Goal: Task Accomplishment & Management: Complete application form

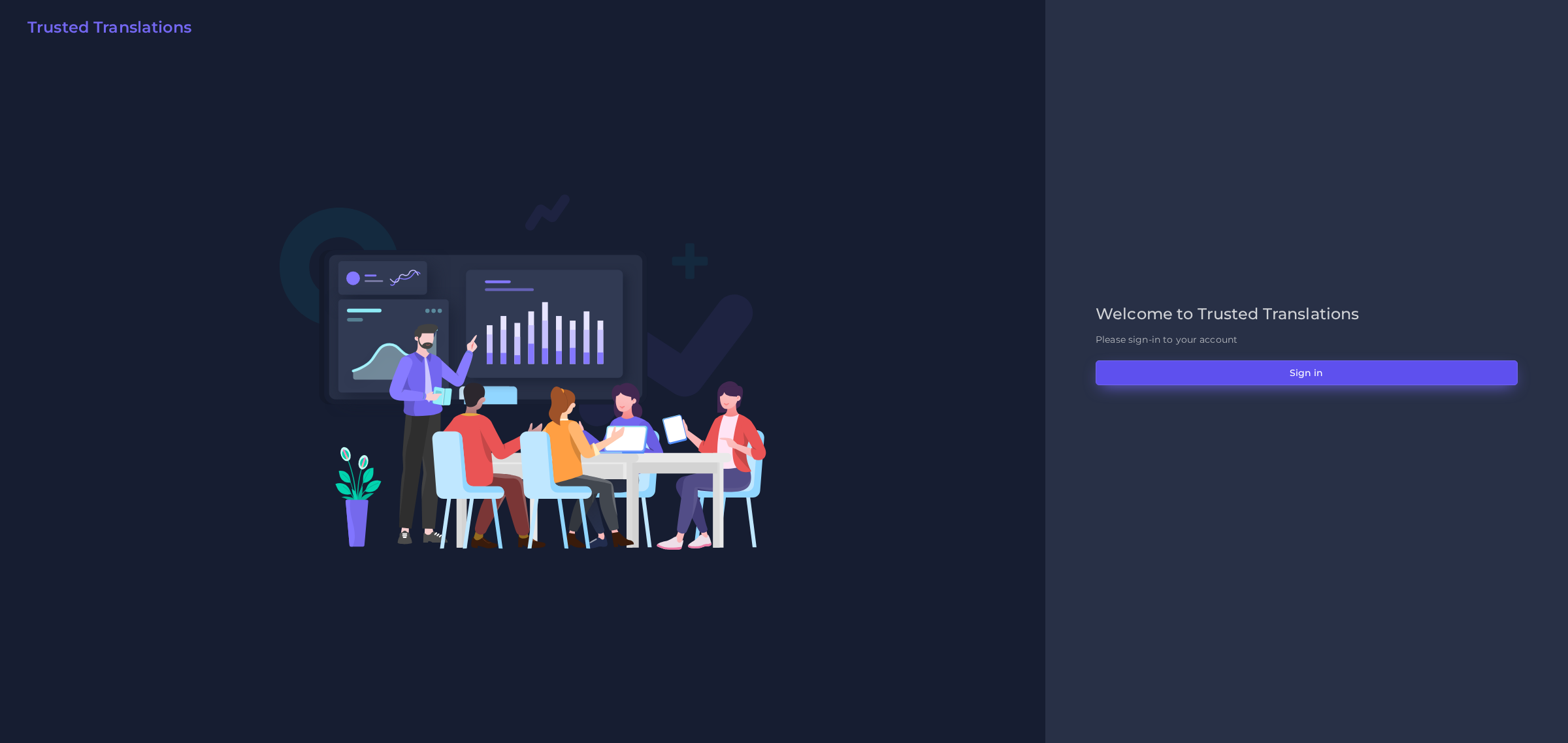
click at [1320, 378] on button "Sign in" at bounding box center [1306, 373] width 422 height 25
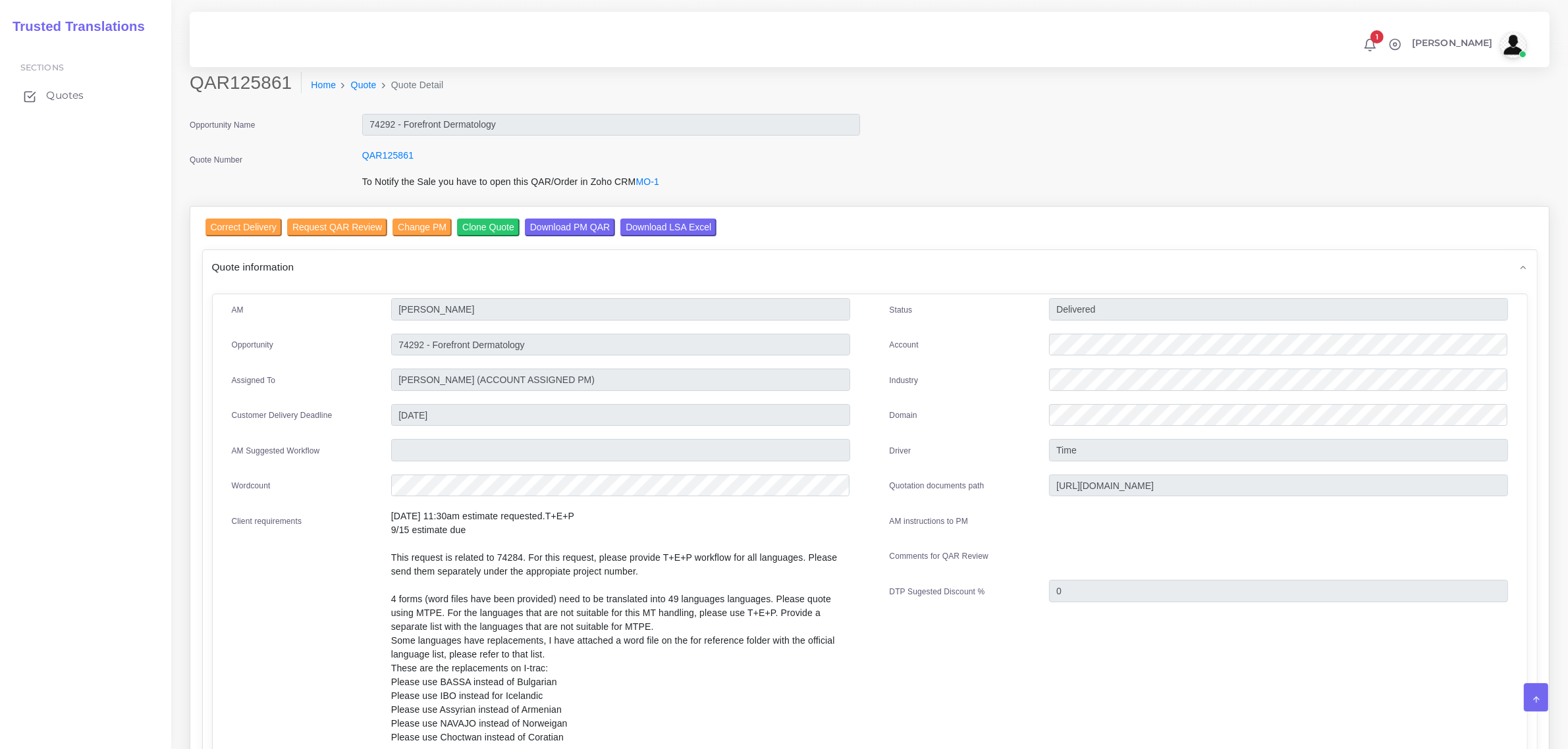
click at [63, 94] on span "Quotes" at bounding box center [65, 95] width 37 height 15
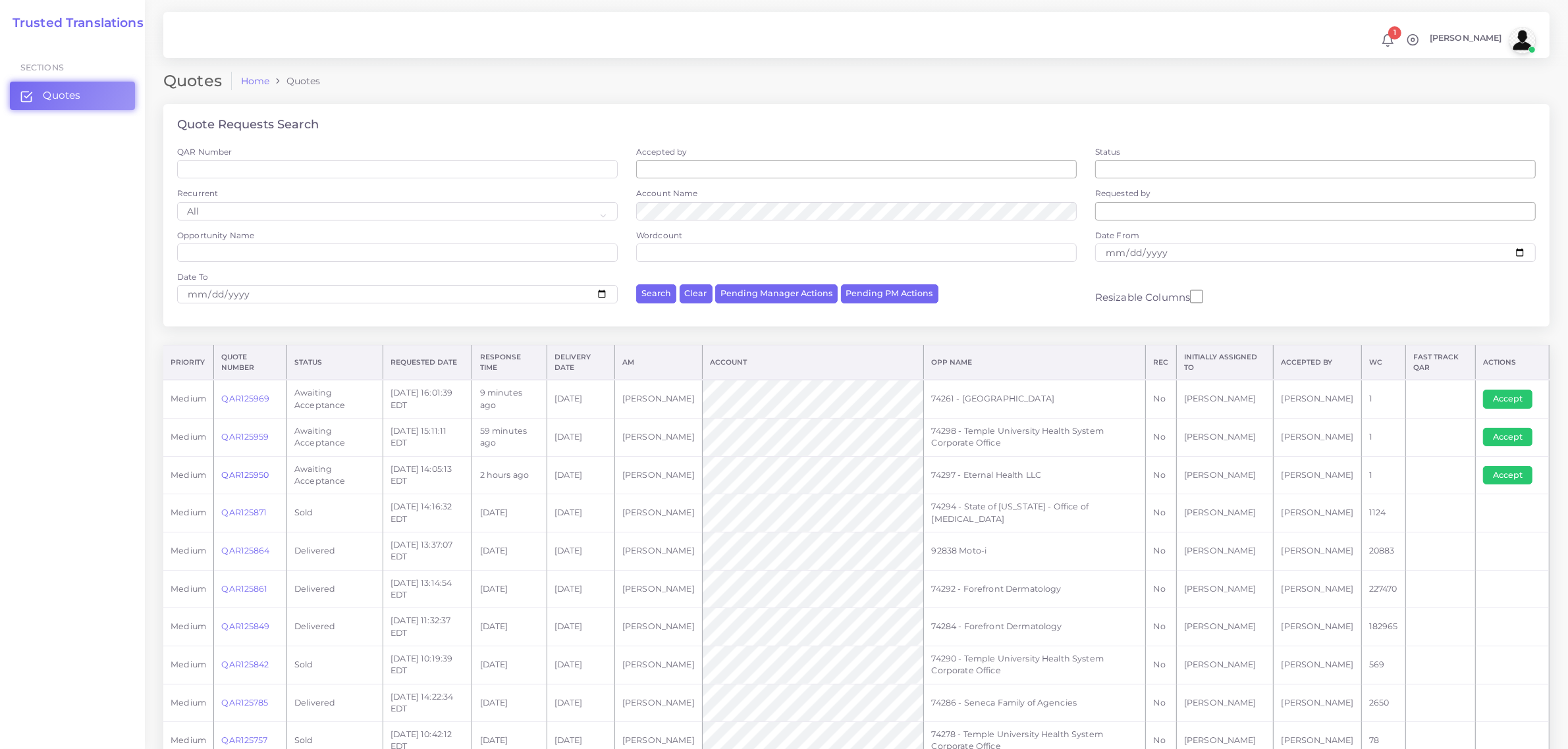
click at [248, 475] on link "QAR125950" at bounding box center [245, 475] width 47 height 10
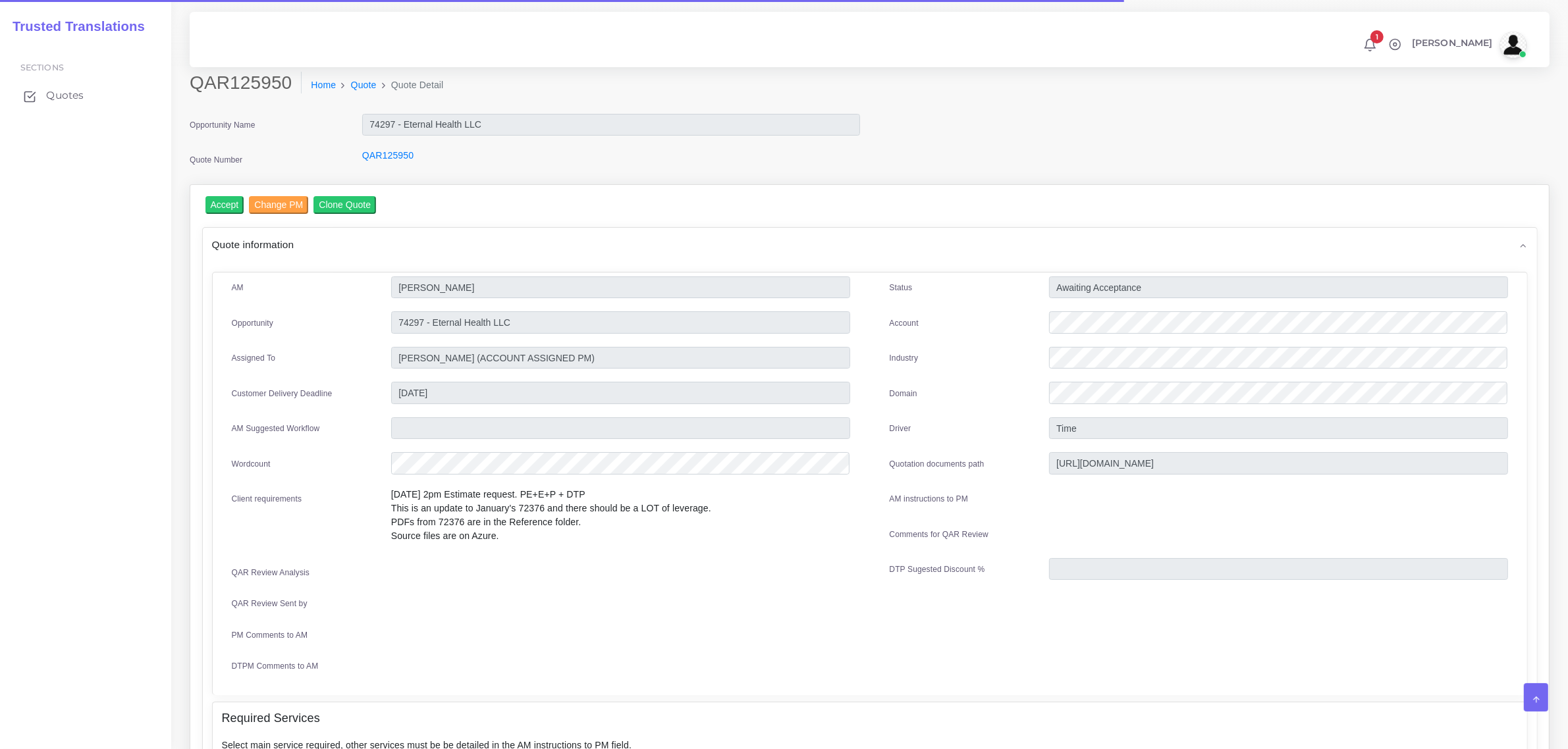
click at [68, 95] on span "Quotes" at bounding box center [65, 95] width 37 height 15
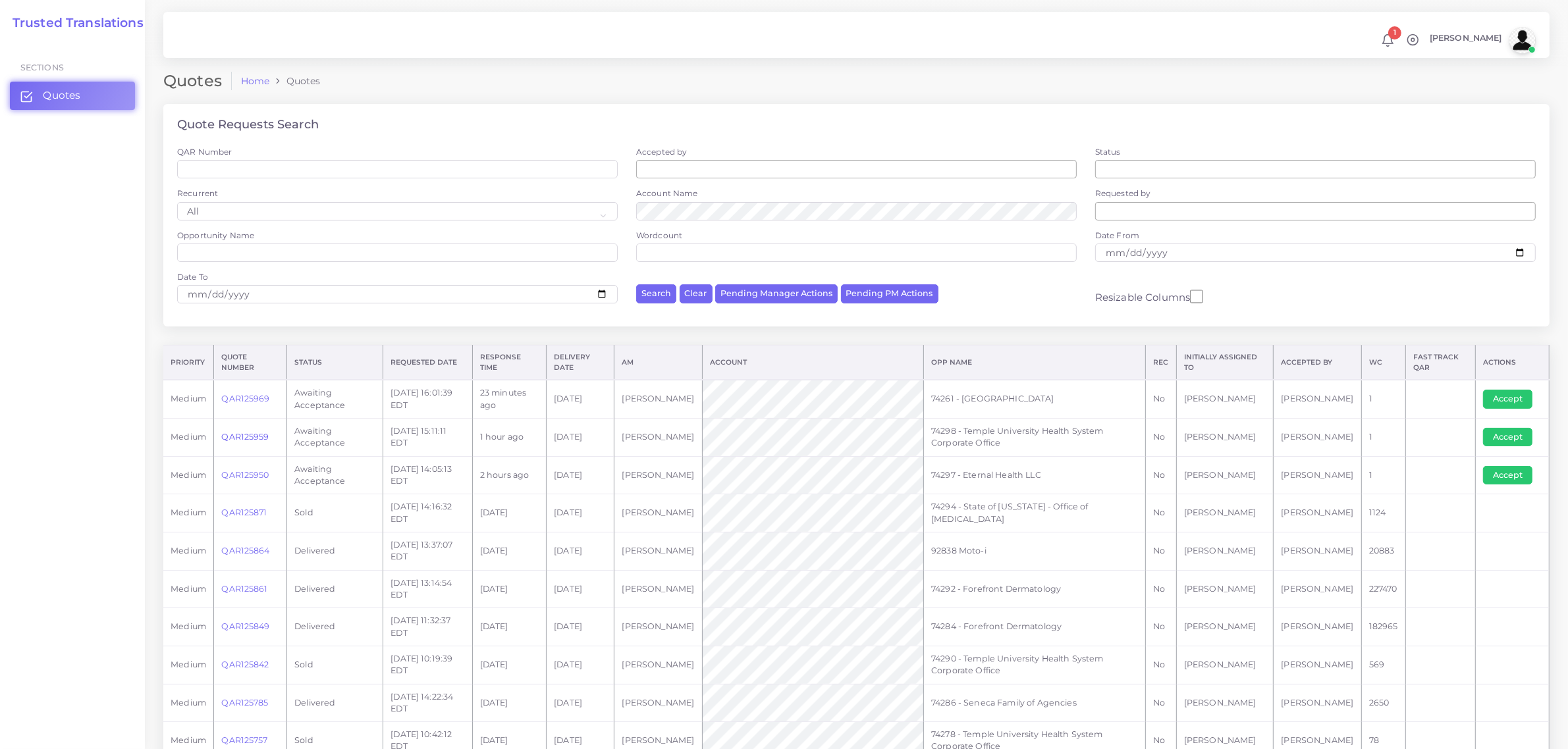
click at [247, 435] on link "QAR125959" at bounding box center [245, 437] width 47 height 10
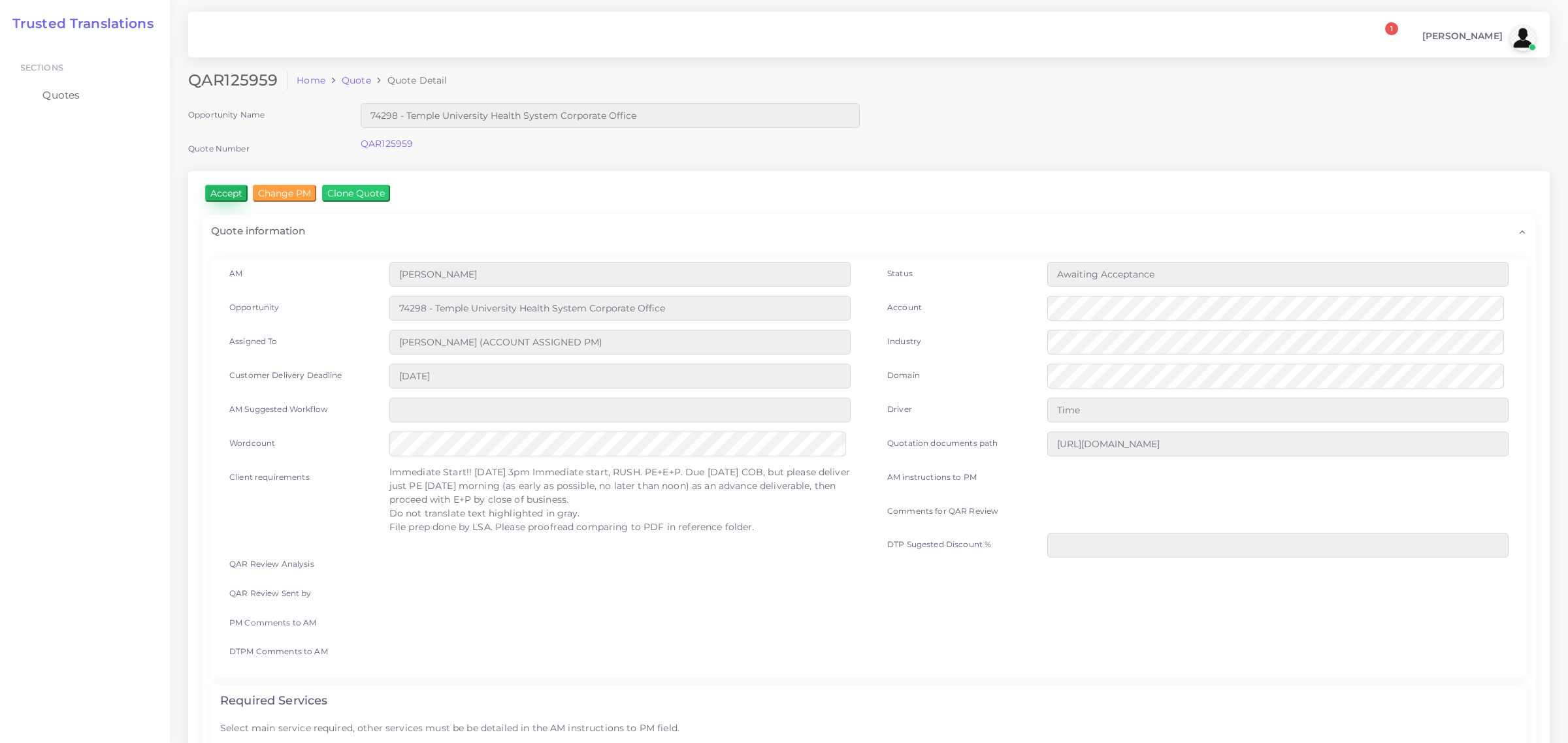
click at [228, 194] on input "Accept" at bounding box center [226, 193] width 43 height 17
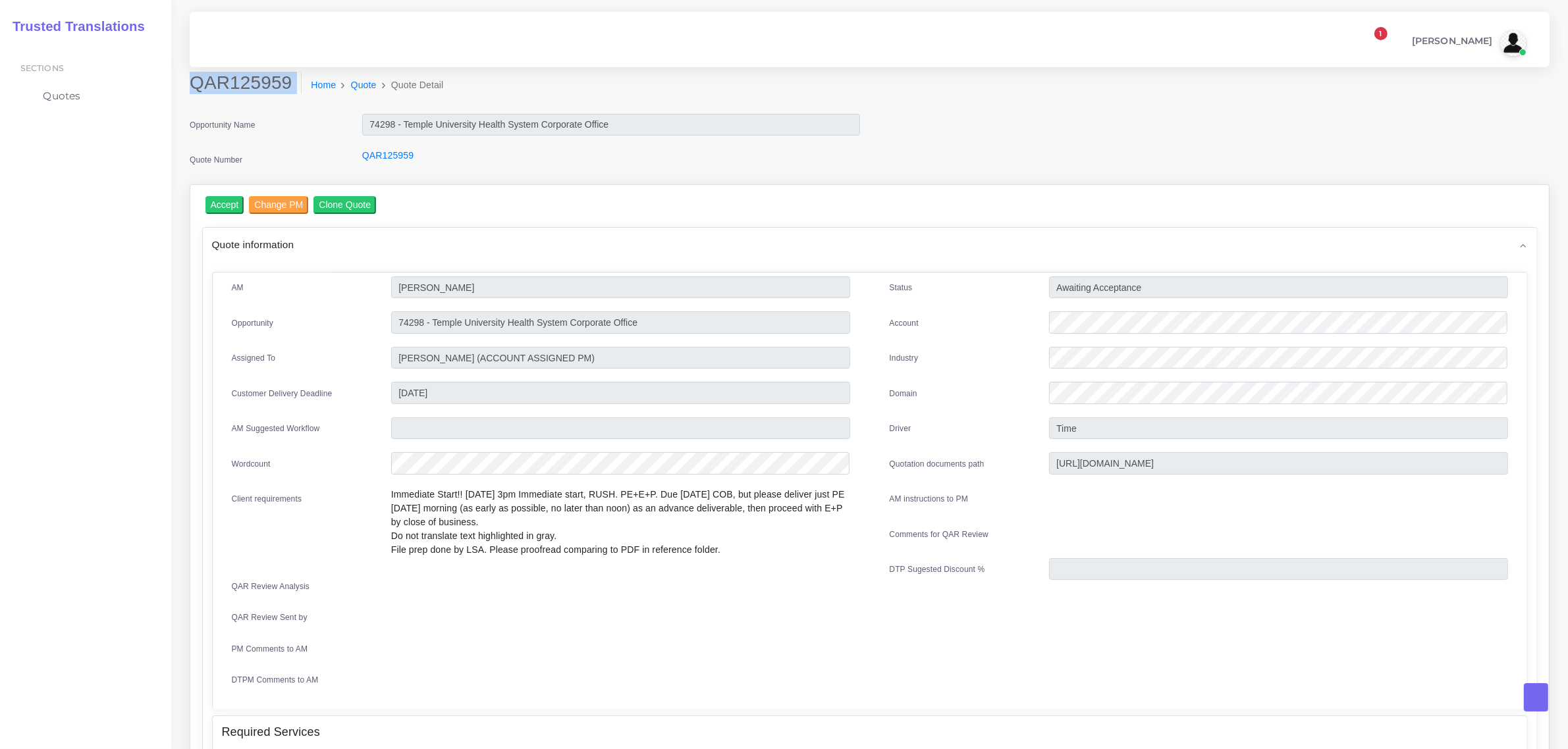
drag, startPoint x: 192, startPoint y: 82, endPoint x: 286, endPoint y: 96, distance: 95.0
click at [286, 96] on div "QAR125959 Home Quote Quote Detail" at bounding box center [697, 89] width 1035 height 37
copy div "QAR125959"
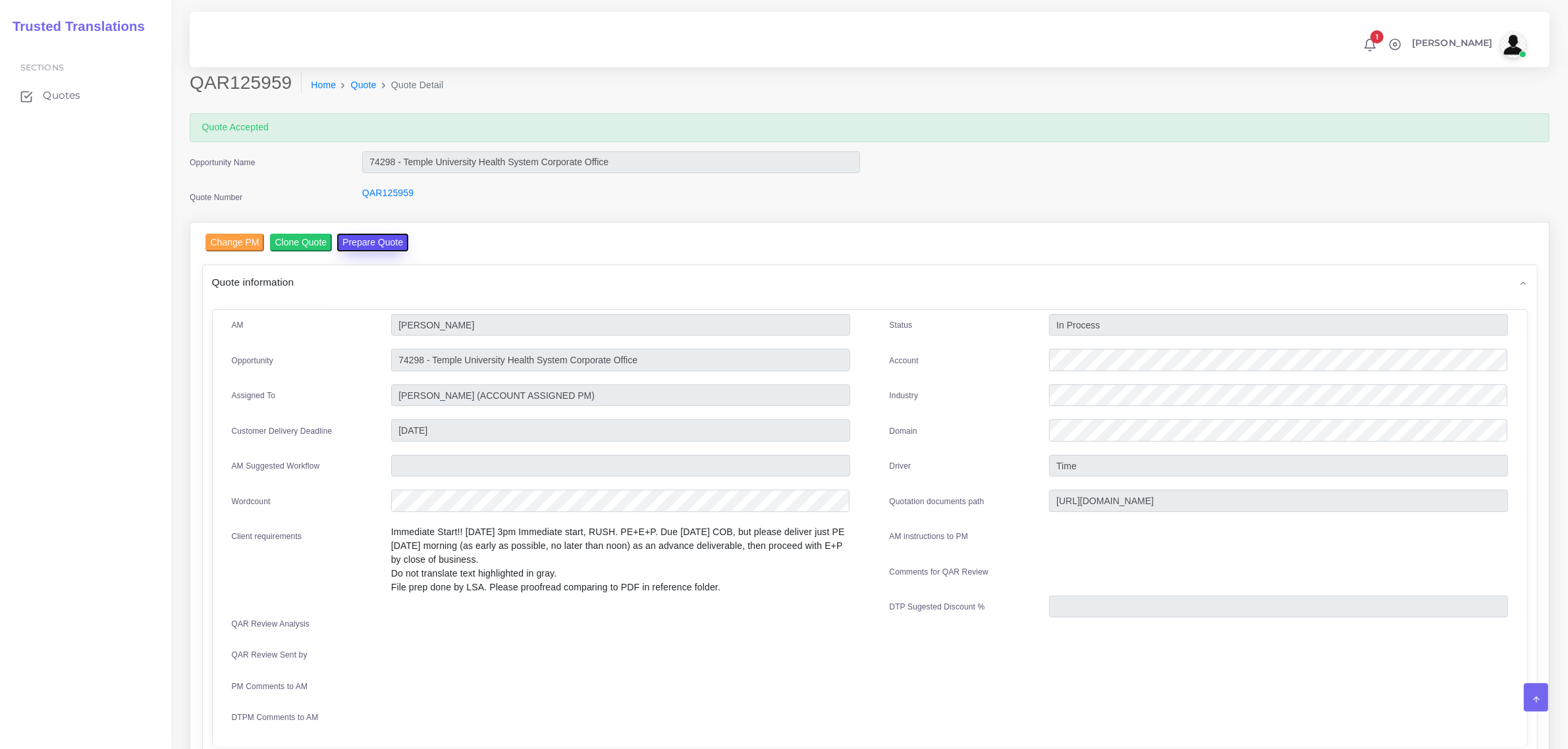
click at [378, 241] on button "Prepare Quote" at bounding box center [372, 242] width 71 height 18
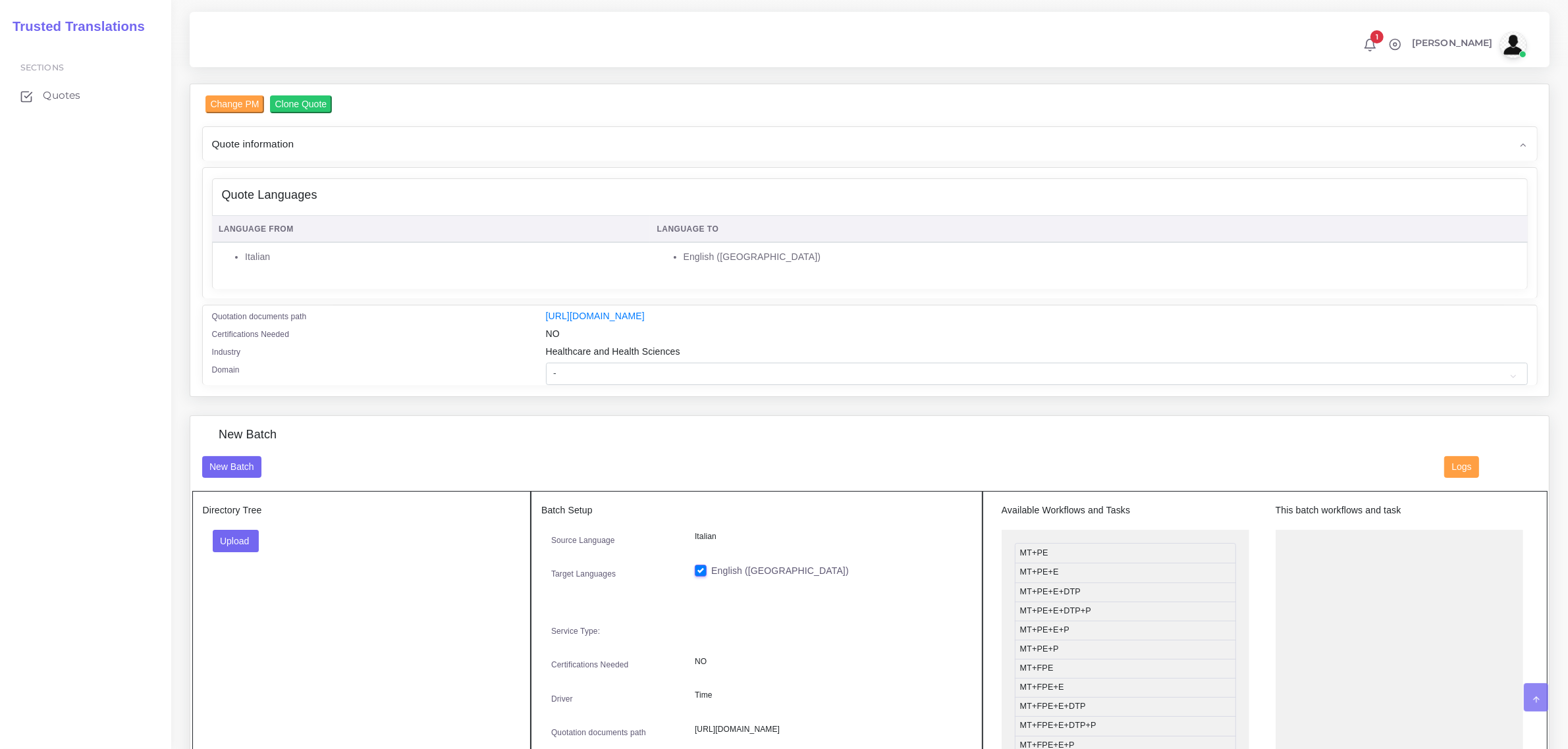
scroll to position [412, 0]
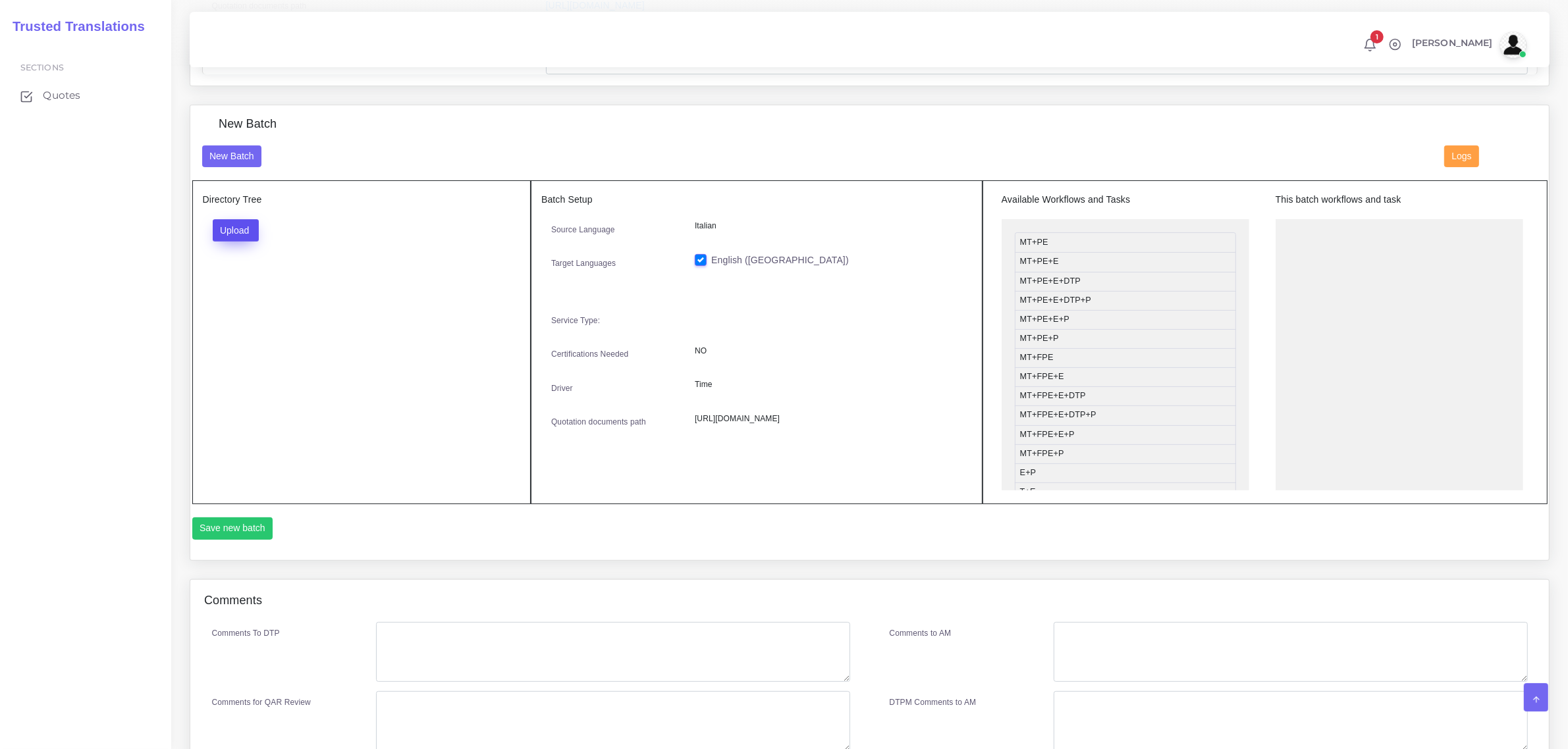
click at [242, 227] on button "Upload" at bounding box center [235, 231] width 46 height 23
click at [259, 281] on label "Files" at bounding box center [259, 280] width 91 height 16
drag, startPoint x: 1102, startPoint y: 303, endPoint x: 1361, endPoint y: 235, distance: 267.8
click at [221, 521] on button "Save new batch" at bounding box center [233, 529] width 81 height 23
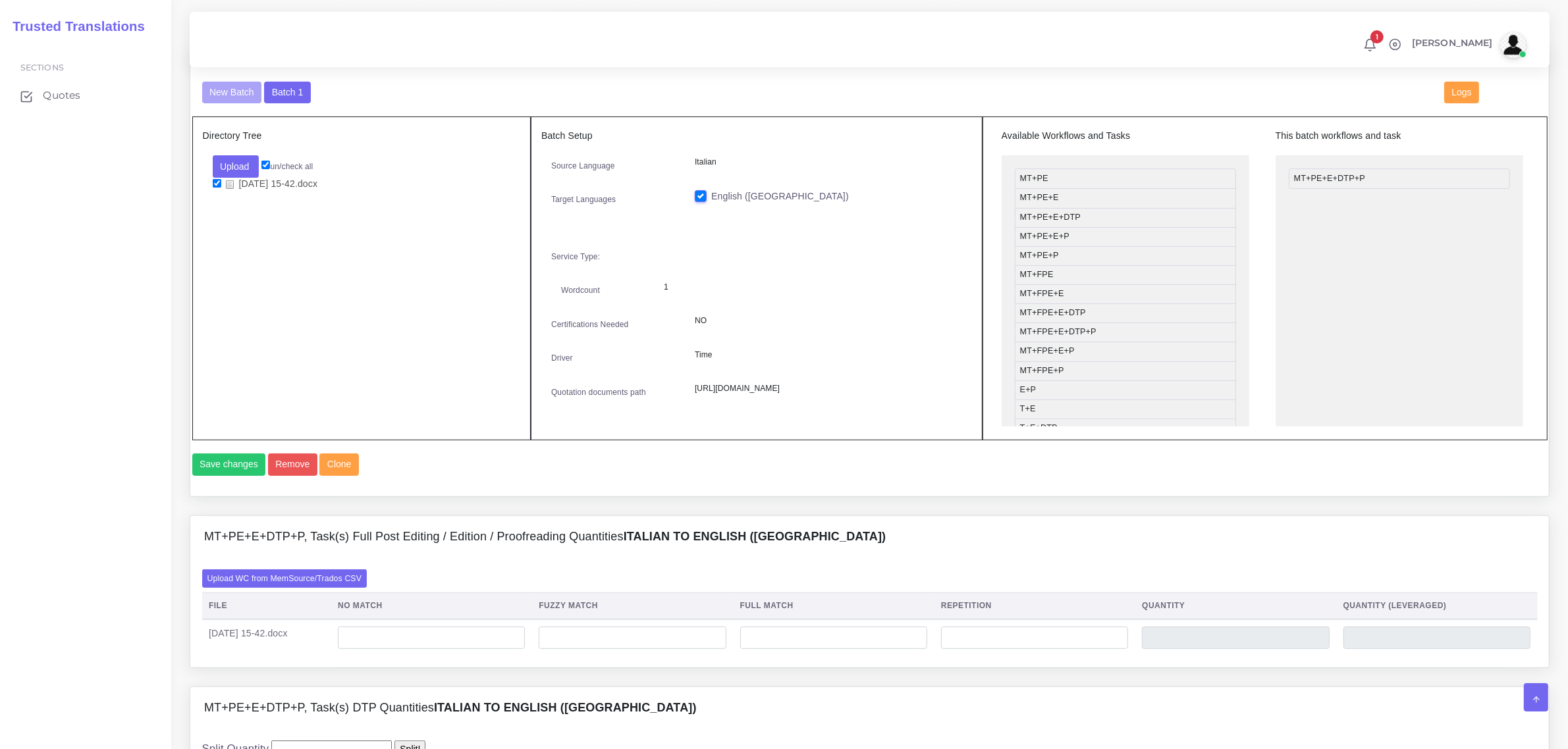
scroll to position [658, 0]
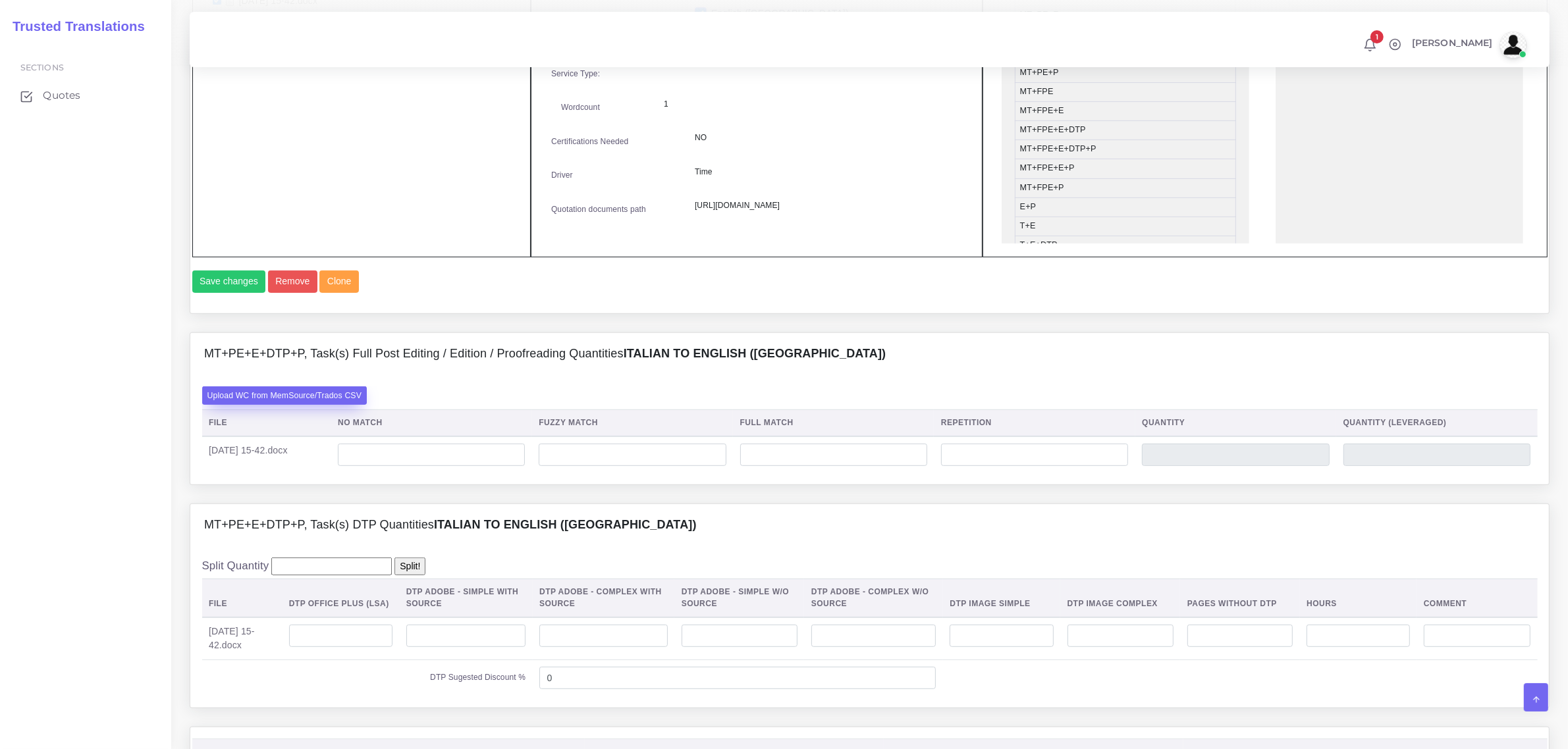
click at [287, 404] on label "Upload WC from MemSource/Trados CSV" at bounding box center [284, 395] width 165 height 18
click at [0, 0] on input "Upload WC from MemSource/Trados CSV" at bounding box center [0, 0] width 0 height 0
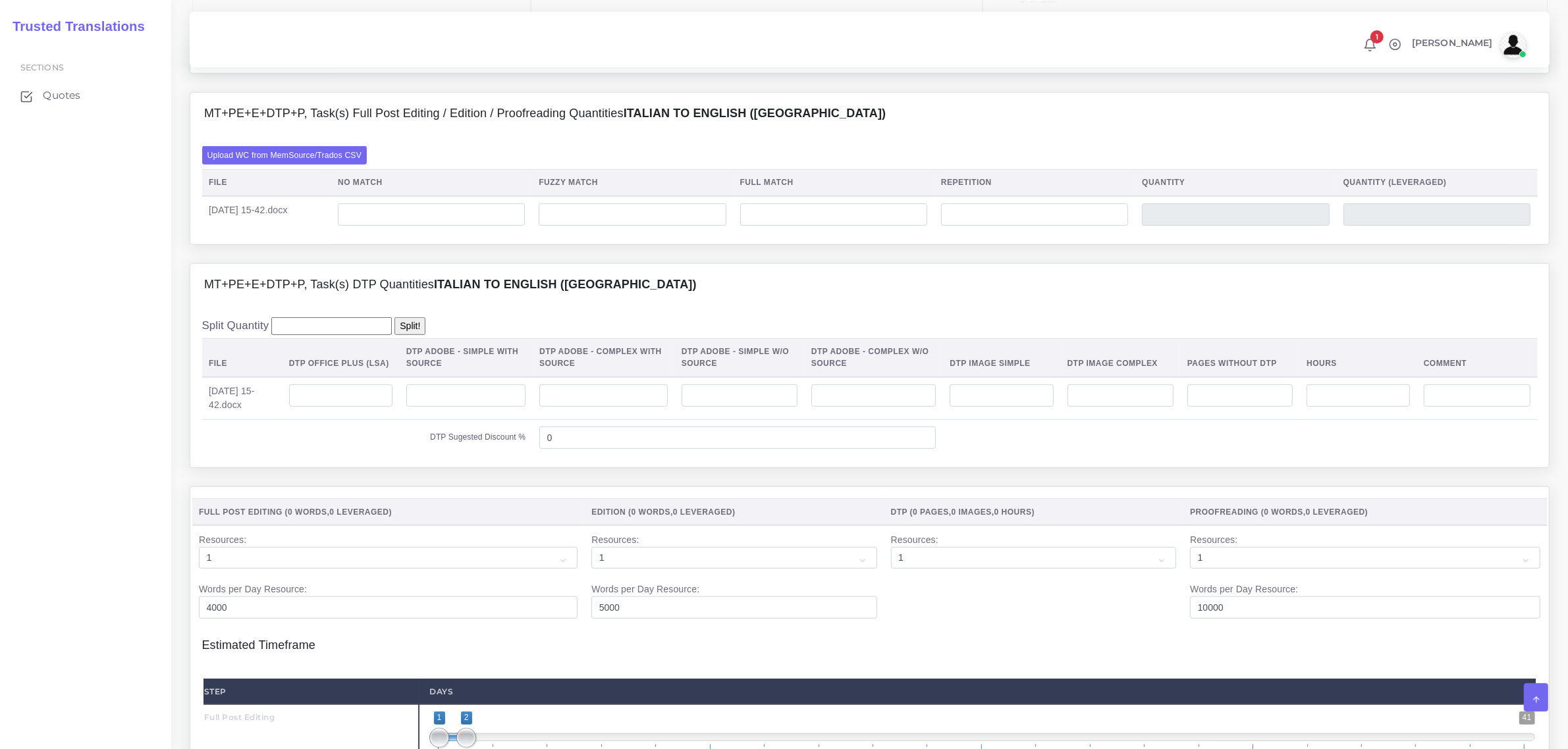
scroll to position [905, 0]
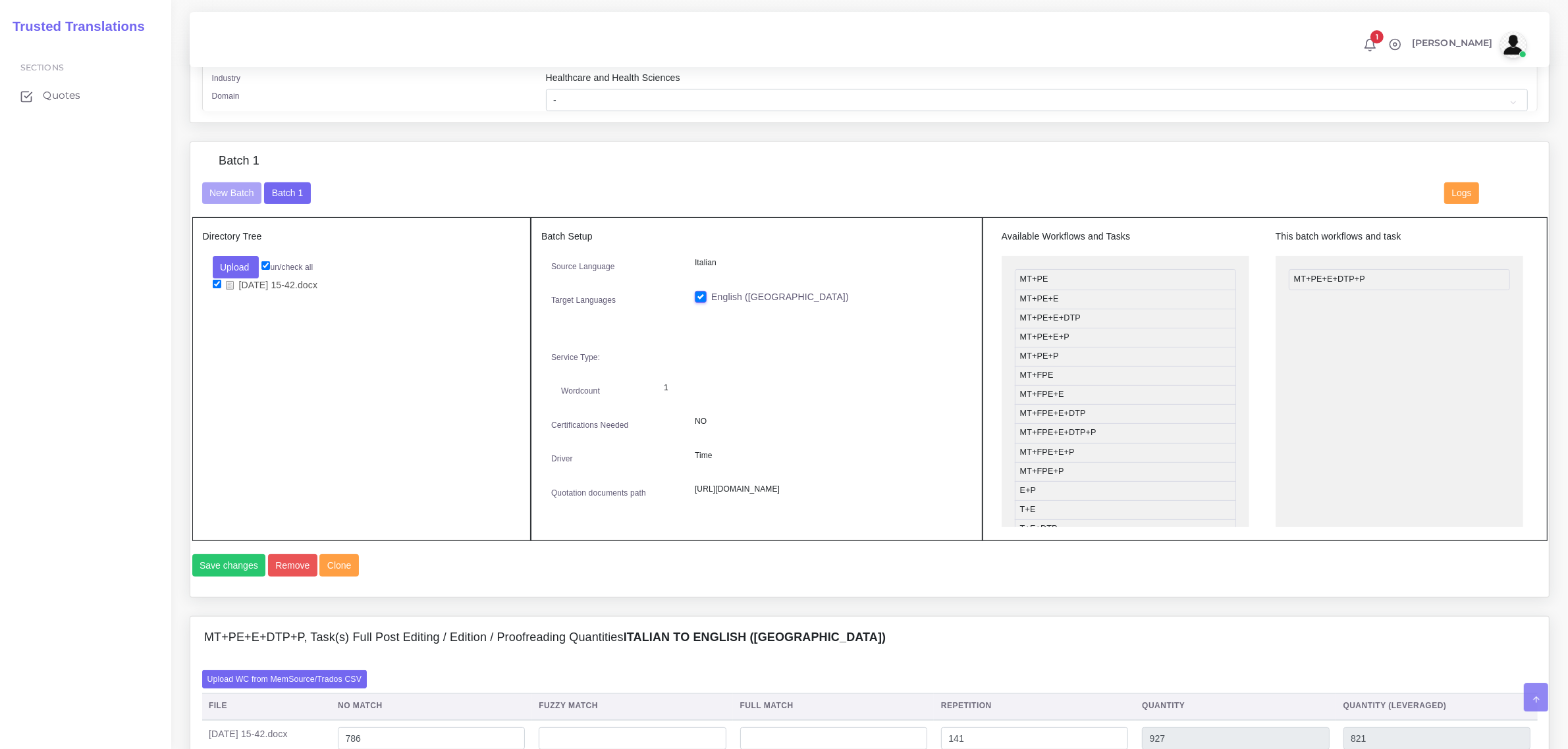
scroll to position [823, 0]
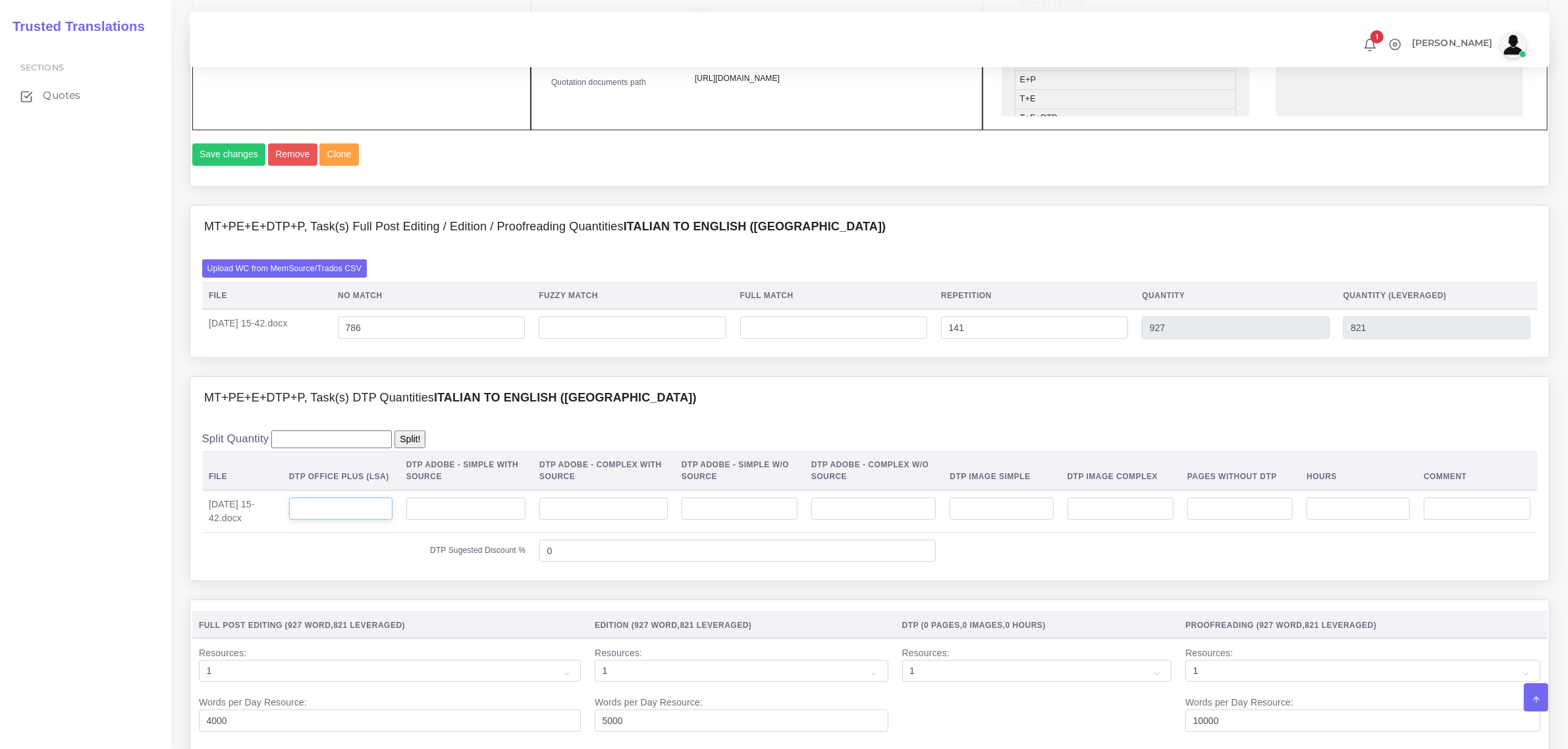
click at [370, 520] on input "number" at bounding box center [340, 509] width 103 height 23
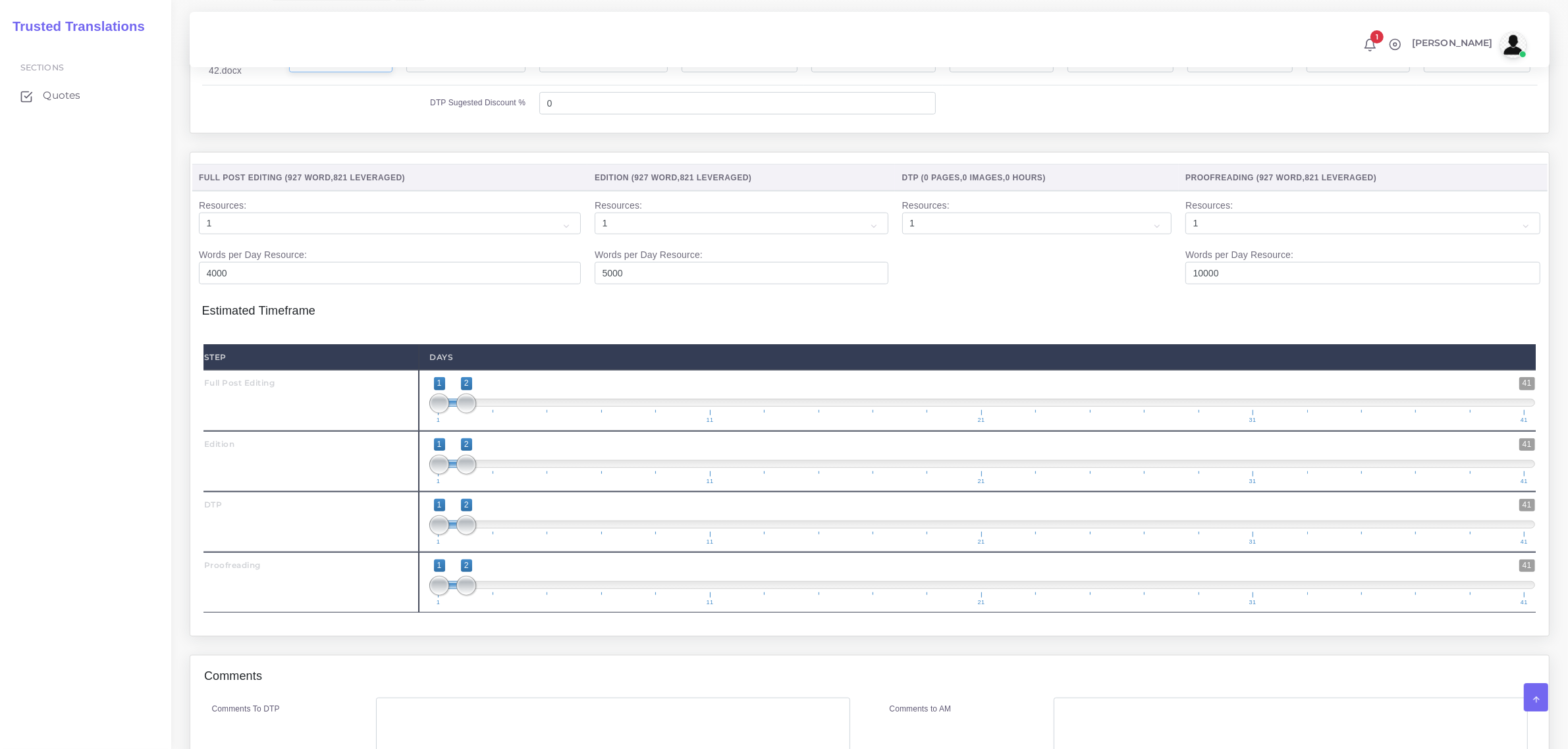
scroll to position [1317, 0]
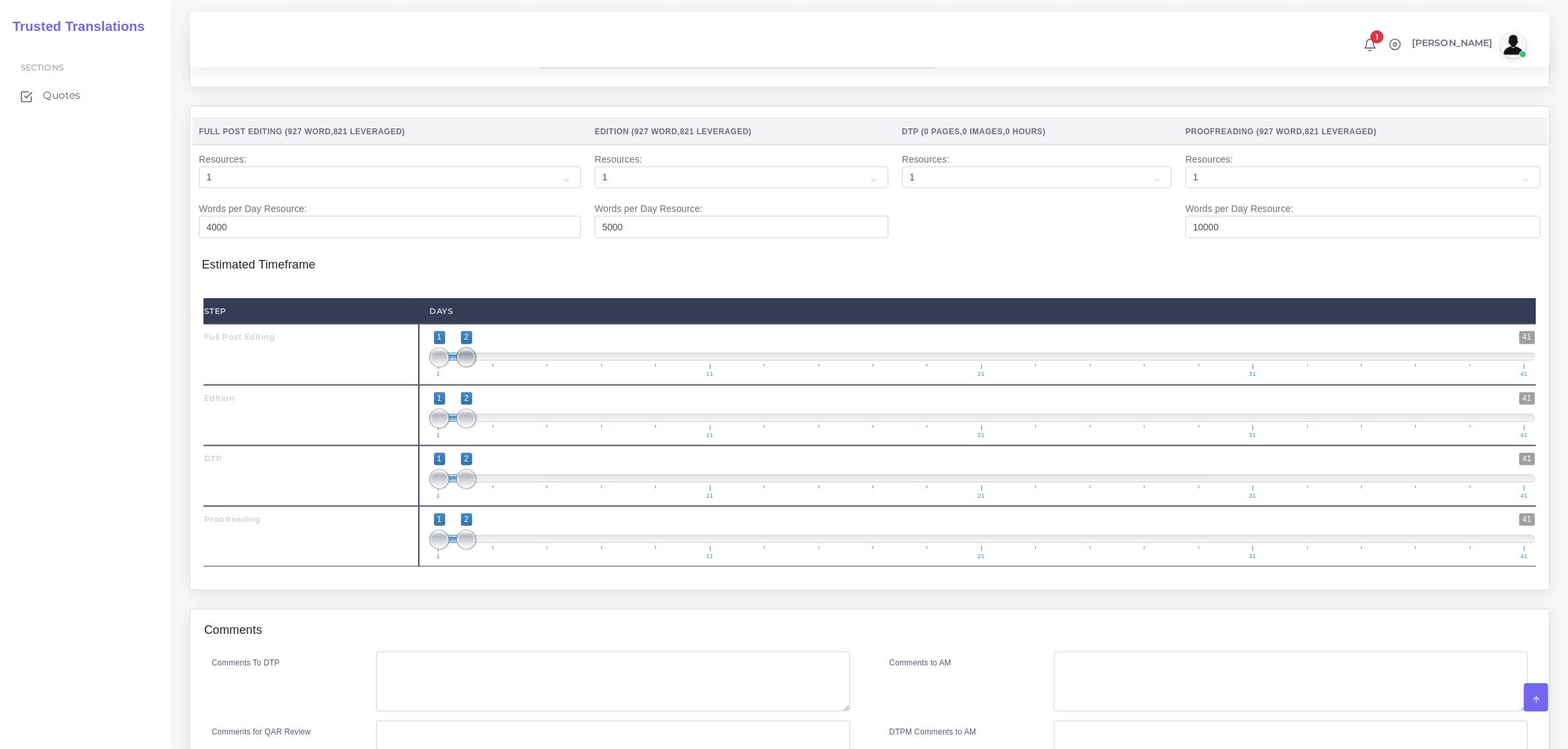
type input "6"
type input "1;1"
drag, startPoint x: 461, startPoint y: 390, endPoint x: 439, endPoint y: 385, distance: 22.6
click at [439, 368] on span at bounding box center [439, 357] width 20 height 20
type input "2;2"
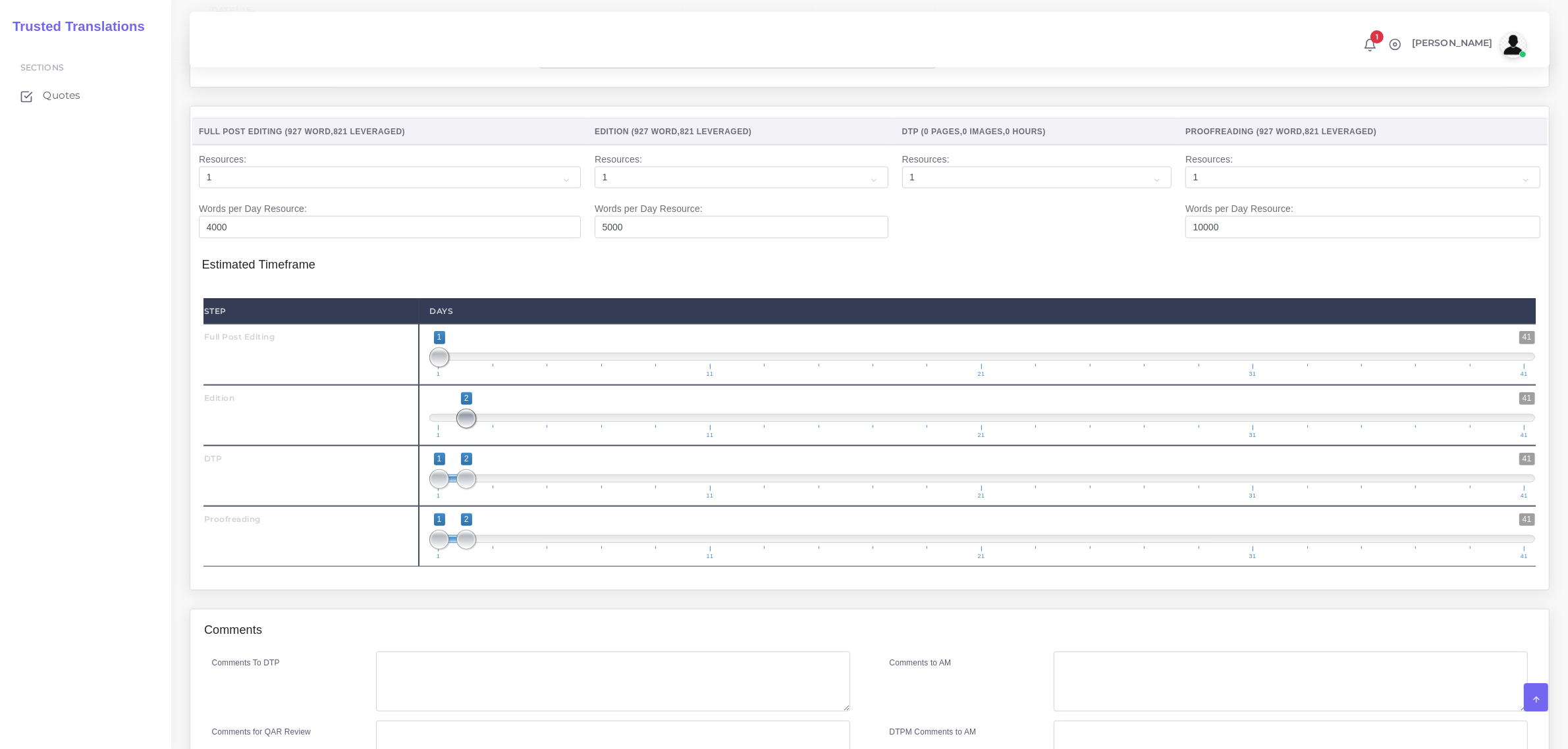
drag, startPoint x: 439, startPoint y: 450, endPoint x: 478, endPoint y: 488, distance: 54.5
click at [484, 472] on div "Step Days Full Post Editing 1 41 1 1 1 — 1 1 11 21 31 41 1;1" at bounding box center [869, 433] width 1332 height 268
type input "2;2"
drag, startPoint x: 433, startPoint y: 507, endPoint x: 458, endPoint y: 522, distance: 29.2
click at [456, 499] on span "1 41 2 2 2 — 2 1 11 21 31 41" at bounding box center [982, 476] width 1106 height 46
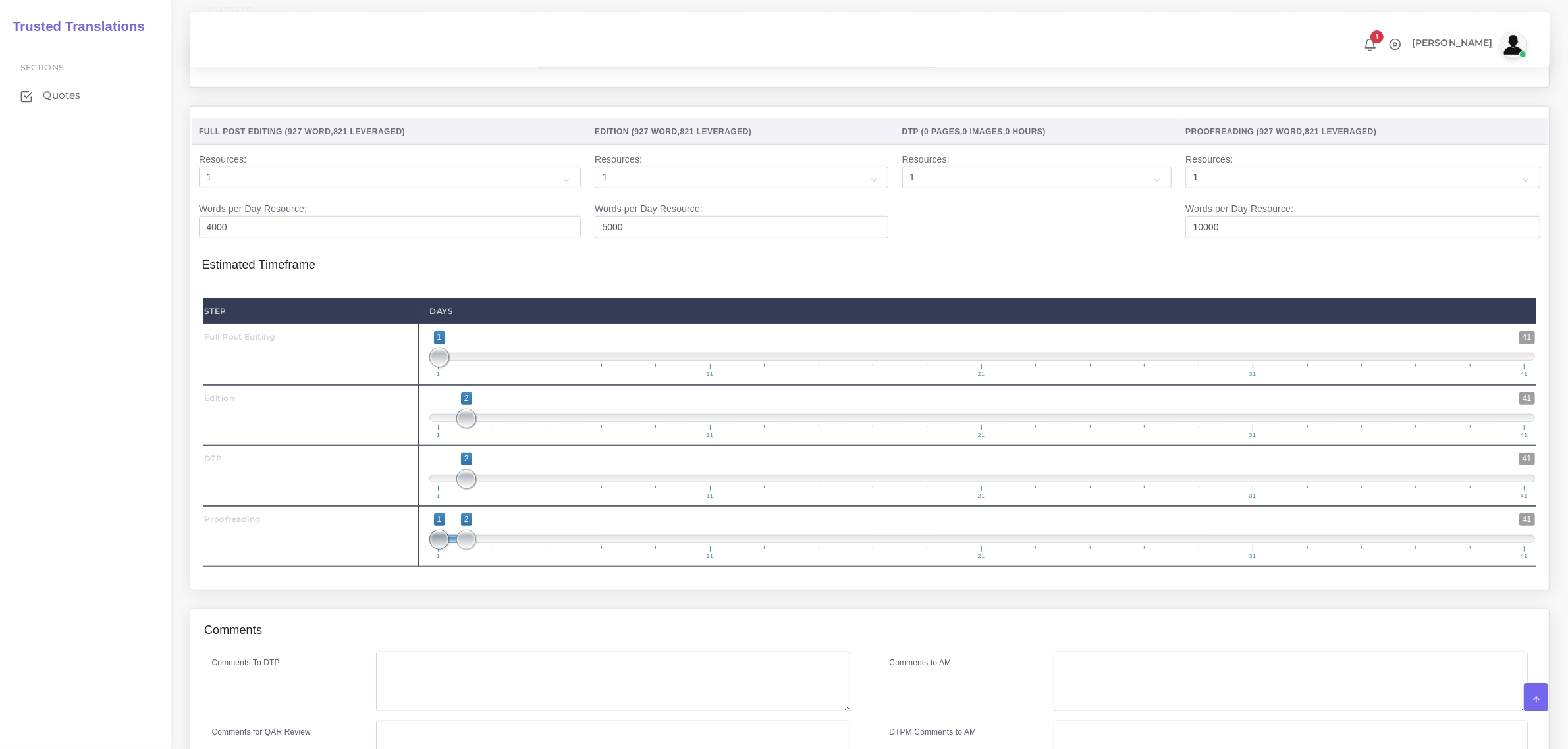
type input "2;2"
drag, startPoint x: 439, startPoint y: 563, endPoint x: 486, endPoint y: 576, distance: 48.8
click at [483, 560] on span "1 41 2 2 2 — 2 1 11 21 31 41" at bounding box center [982, 536] width 1106 height 46
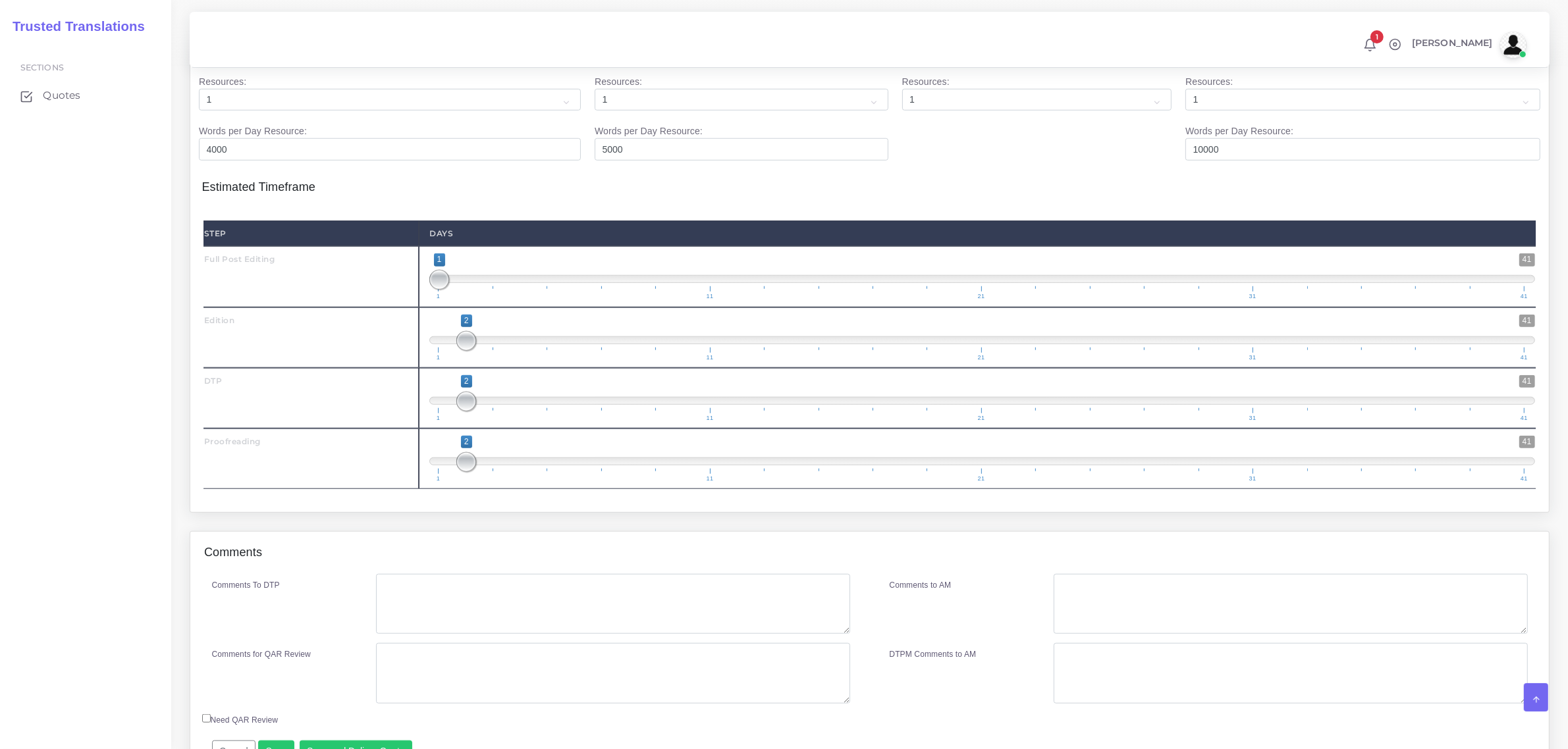
scroll to position [1481, 0]
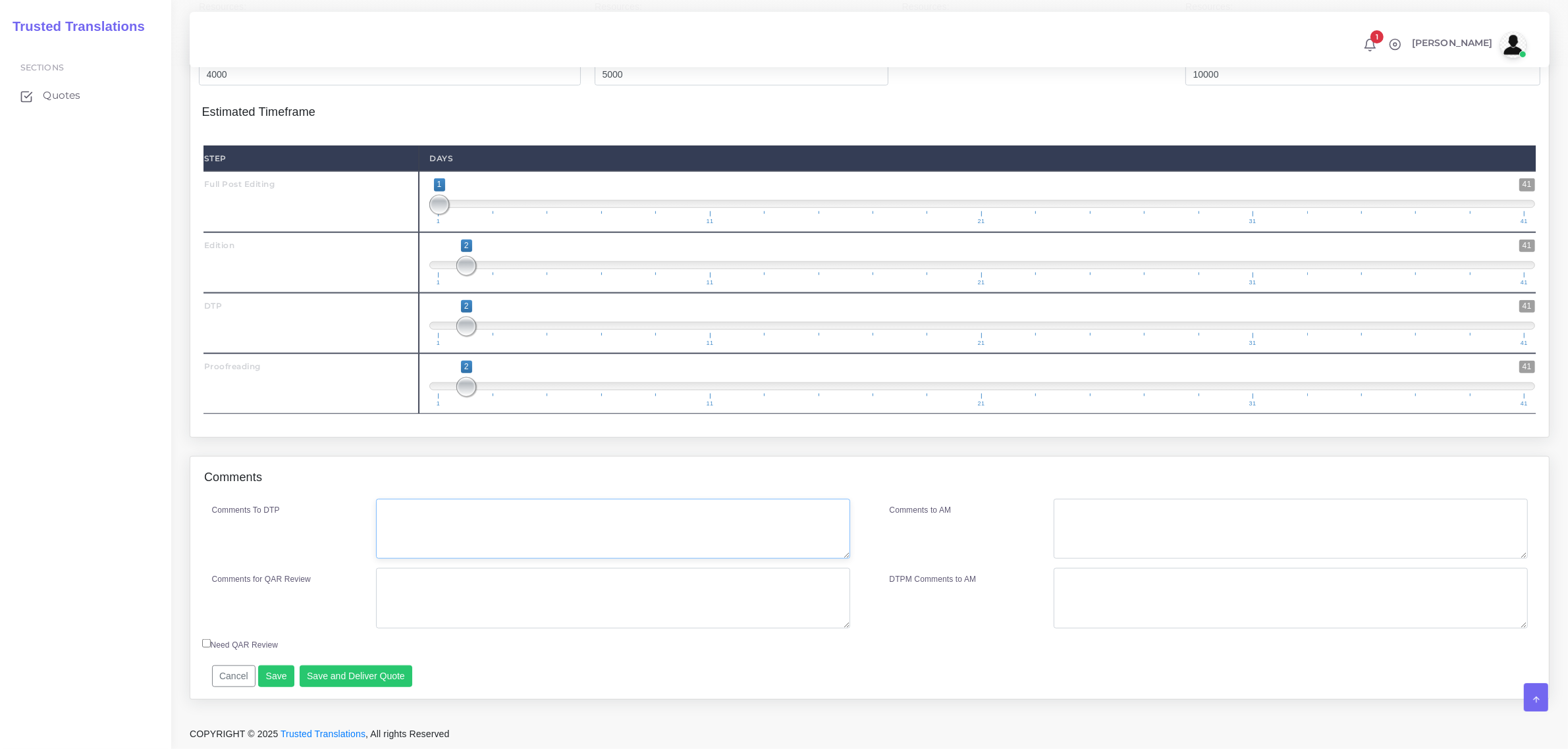
click at [466, 544] on textarea "Comments To DTP" at bounding box center [613, 529] width 474 height 60
type textarea "no specific instructions"
click at [371, 688] on button "Save and Deliver Quote" at bounding box center [356, 677] width 113 height 23
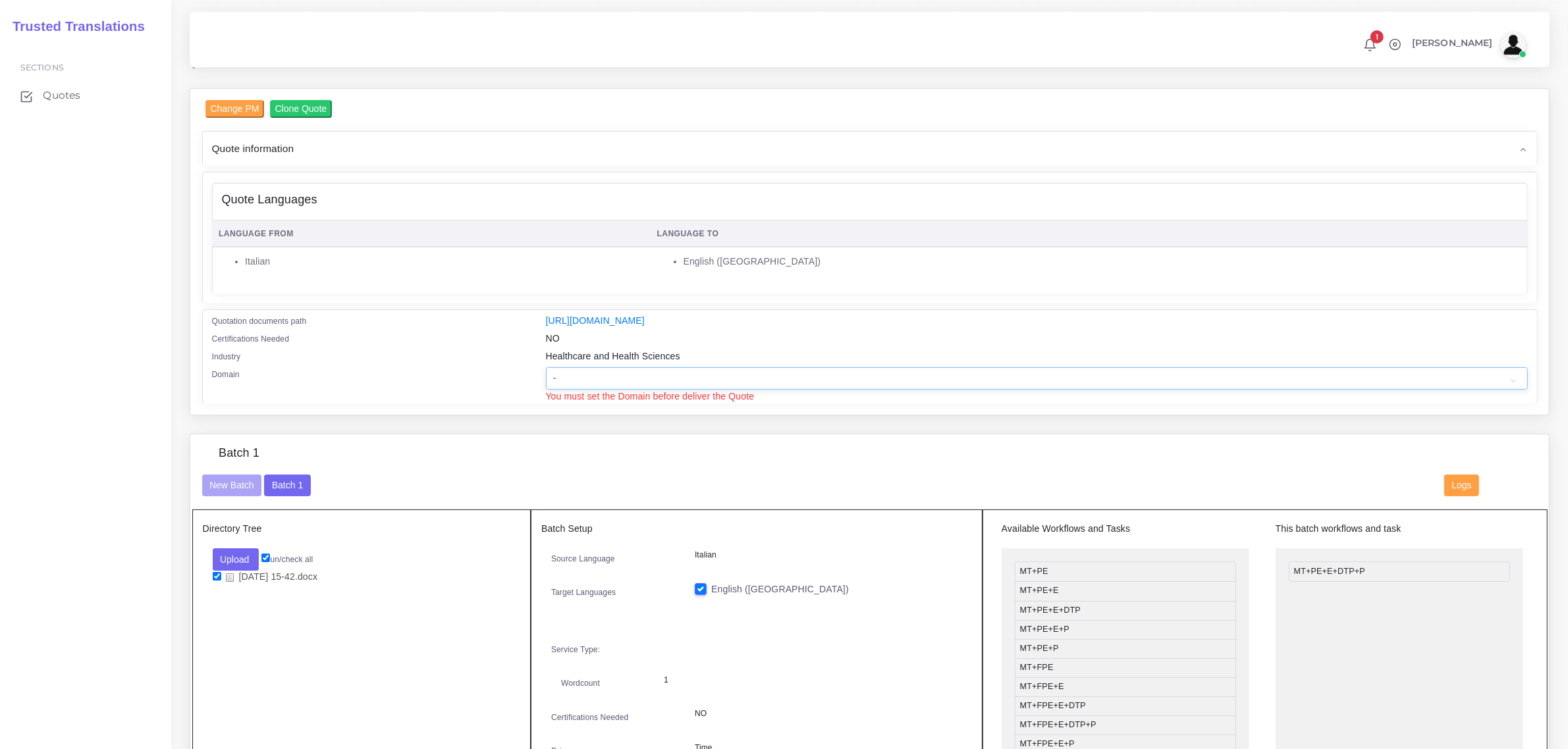
click at [587, 377] on select "- Advertising and Media Agriculture, Forestry and Fishing Architecture, Buildin…" at bounding box center [1037, 379] width 982 height 23
select select "Healthcare and Health Sciences"
click at [546, 368] on select "- Advertising and Media Agriculture, Forestry and Fishing Architecture, Buildin…" at bounding box center [1037, 379] width 982 height 23
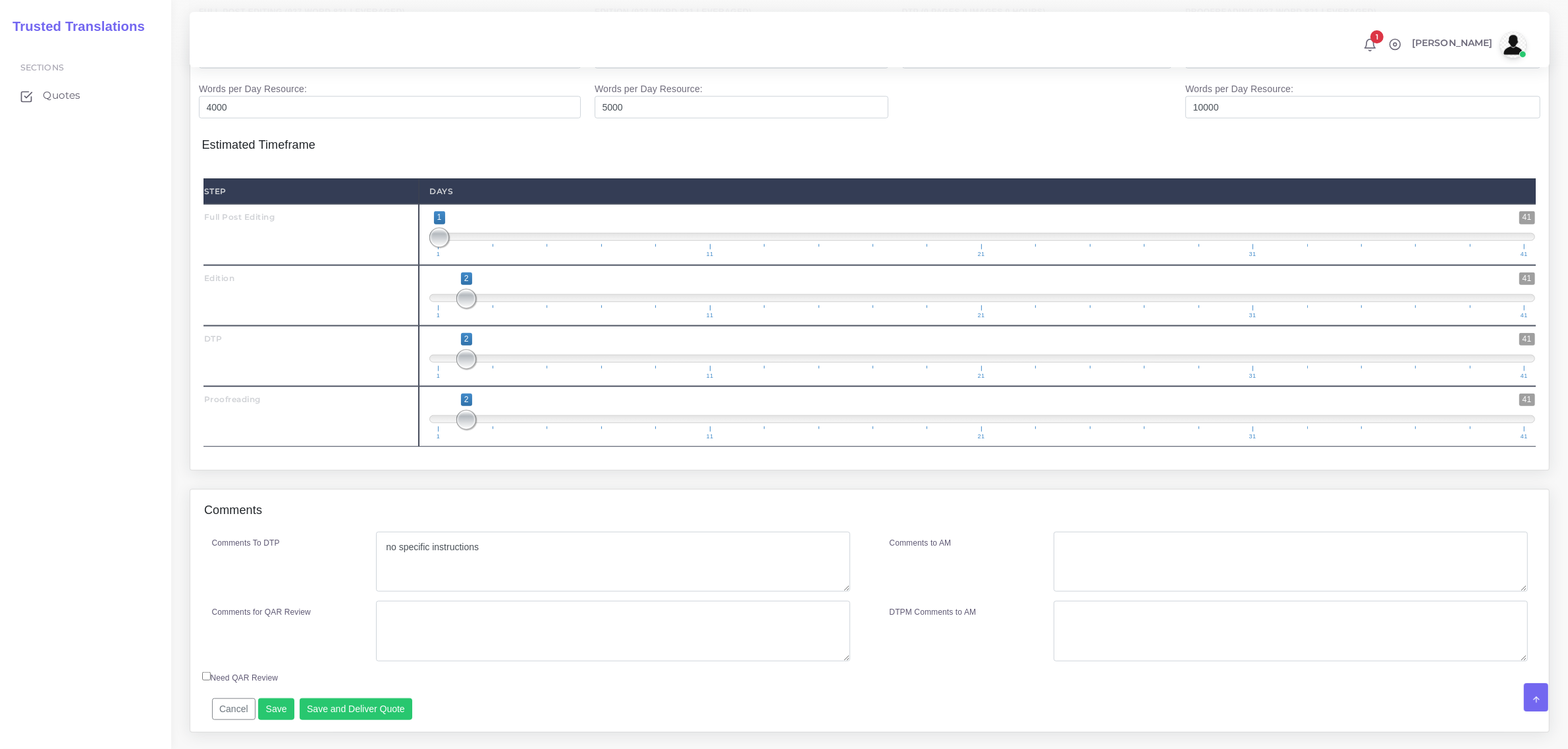
scroll to position [1512, 0]
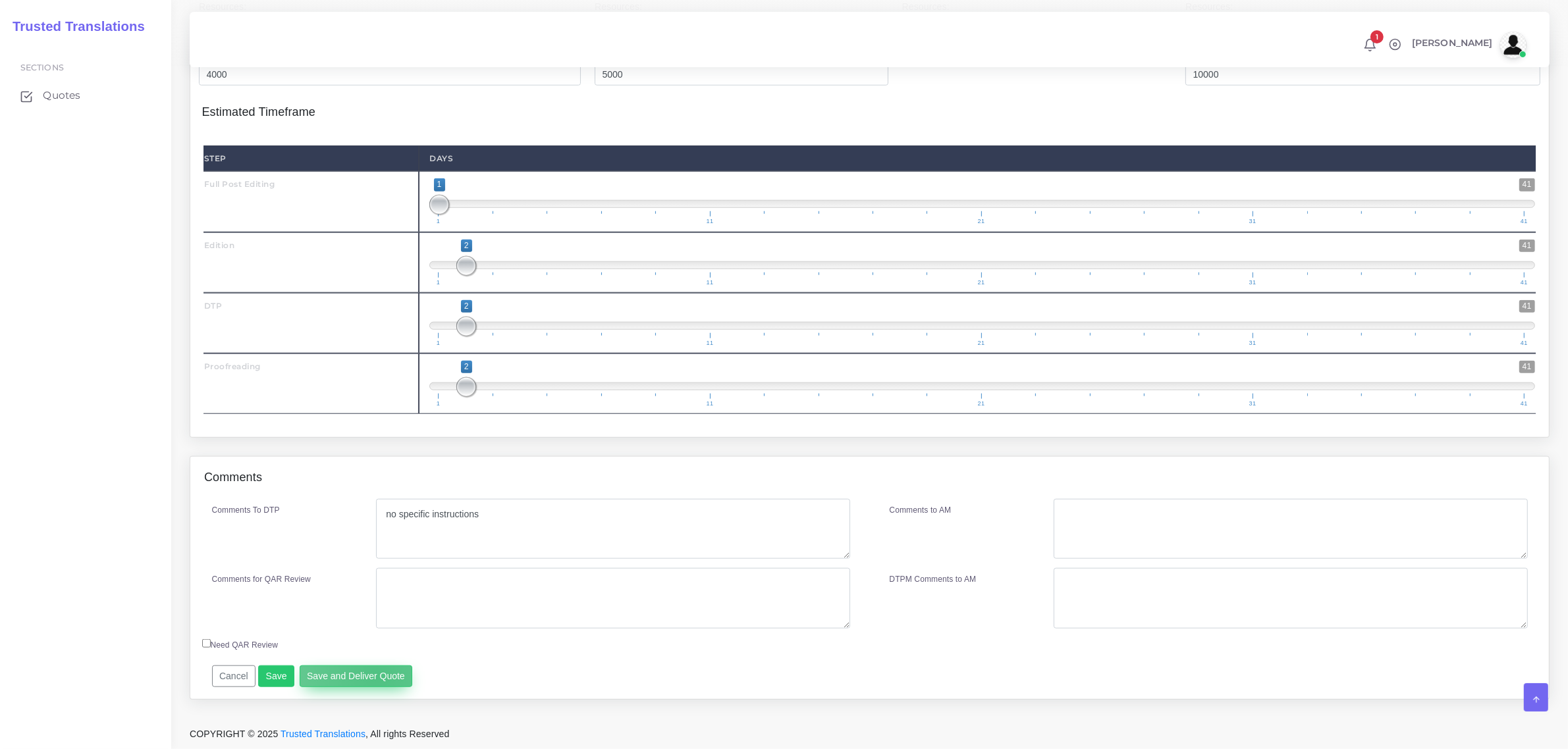
click at [373, 675] on button "Save and Deliver Quote" at bounding box center [356, 677] width 113 height 23
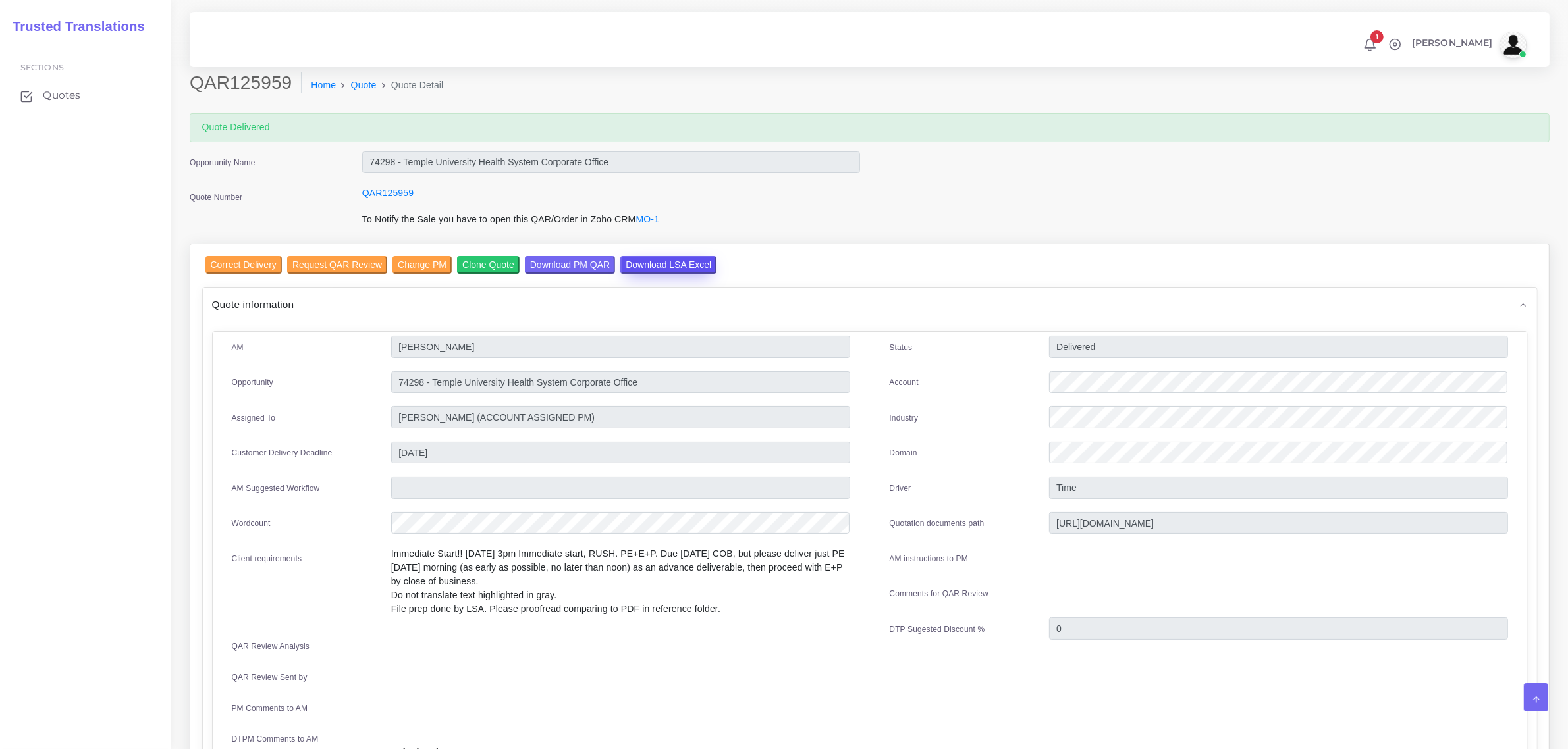
click at [657, 264] on input "Download LSA Excel" at bounding box center [668, 265] width 96 height 18
click at [64, 92] on span "Quotes" at bounding box center [65, 95] width 37 height 15
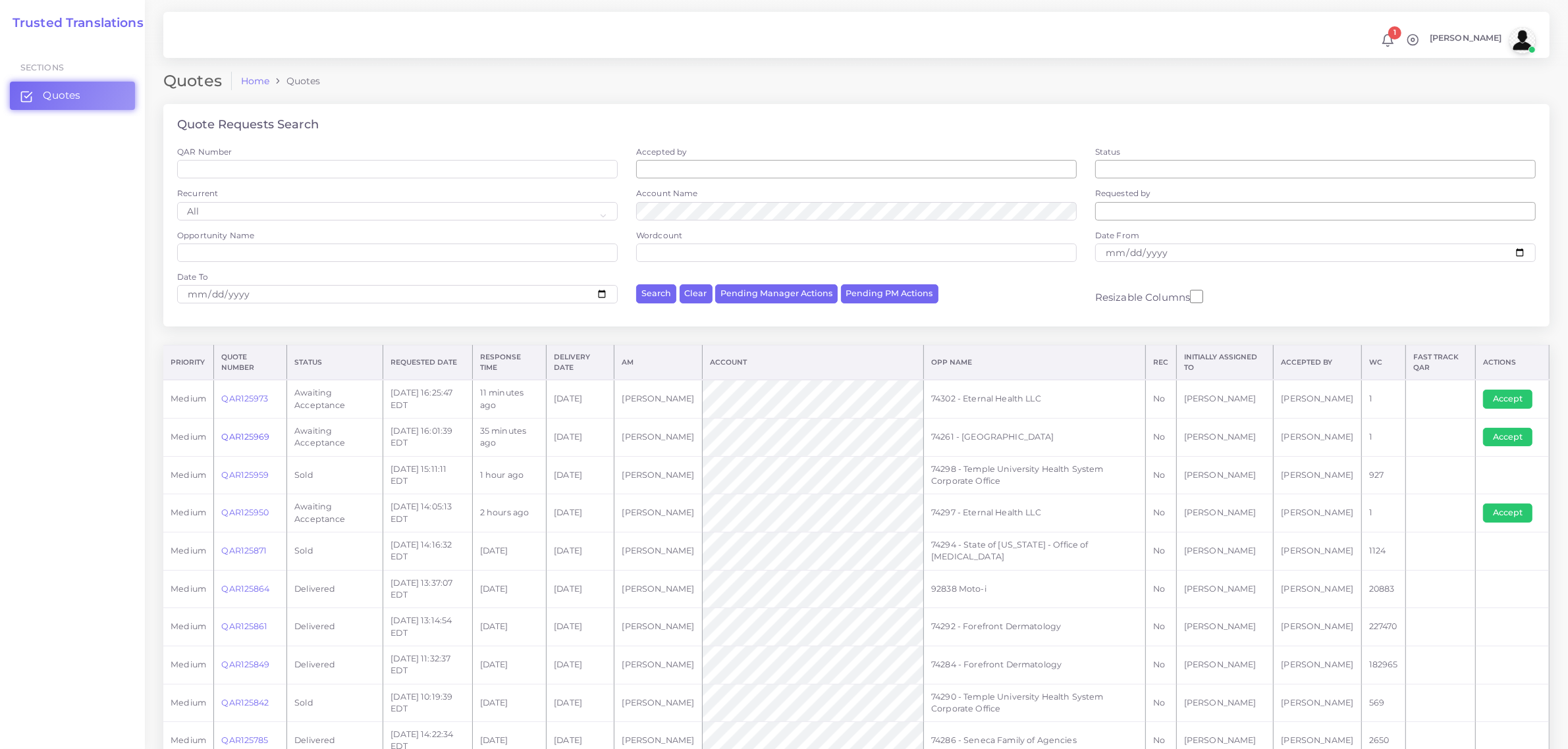
click at [246, 436] on link "QAR125969" at bounding box center [245, 437] width 48 height 10
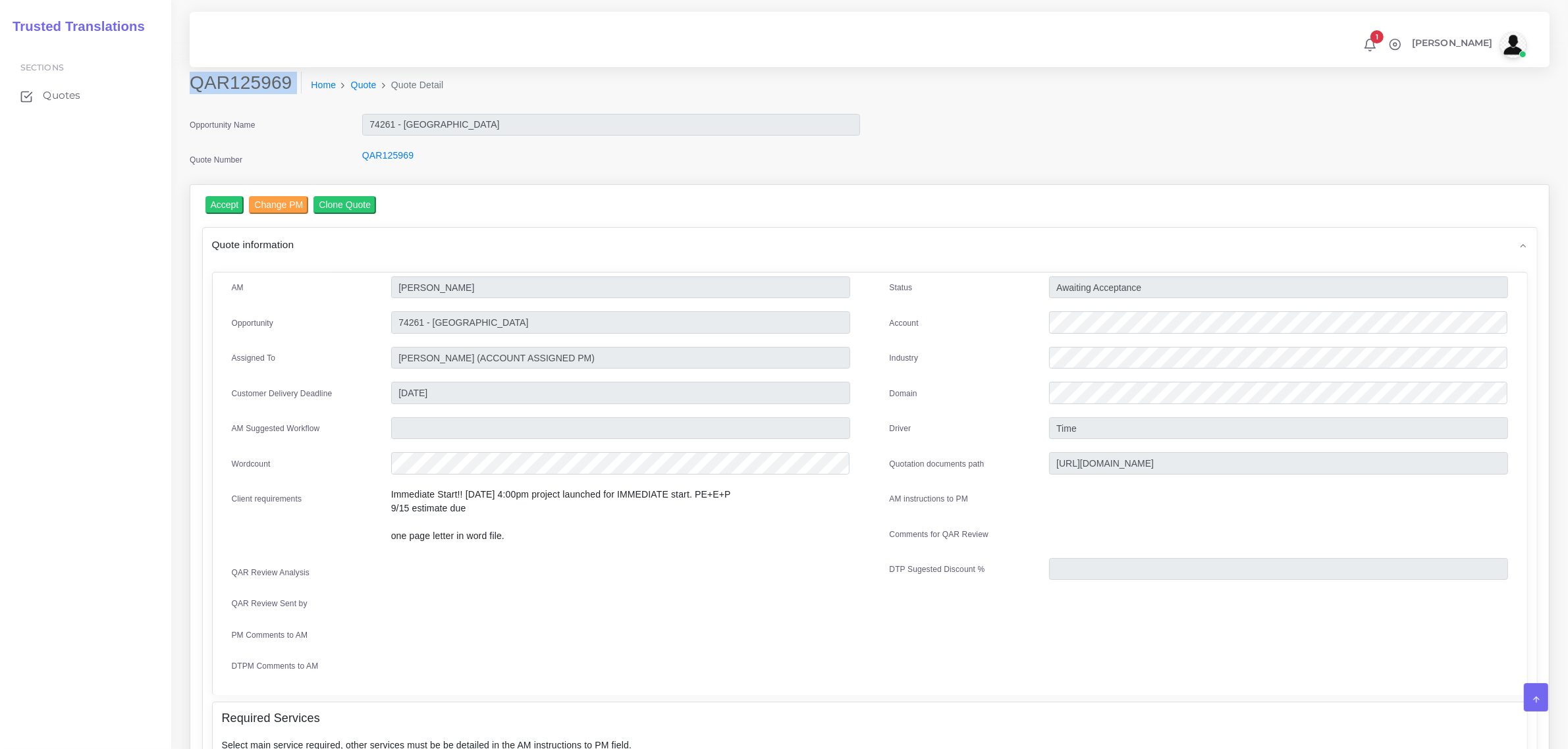
drag, startPoint x: 193, startPoint y: 85, endPoint x: 277, endPoint y: 104, distance: 86.1
click at [277, 104] on div "QAR125969 Home Quote Quote Detail" at bounding box center [697, 89] width 1035 height 37
copy div "QAR125969"
click at [223, 206] on input "Accept" at bounding box center [225, 205] width 39 height 18
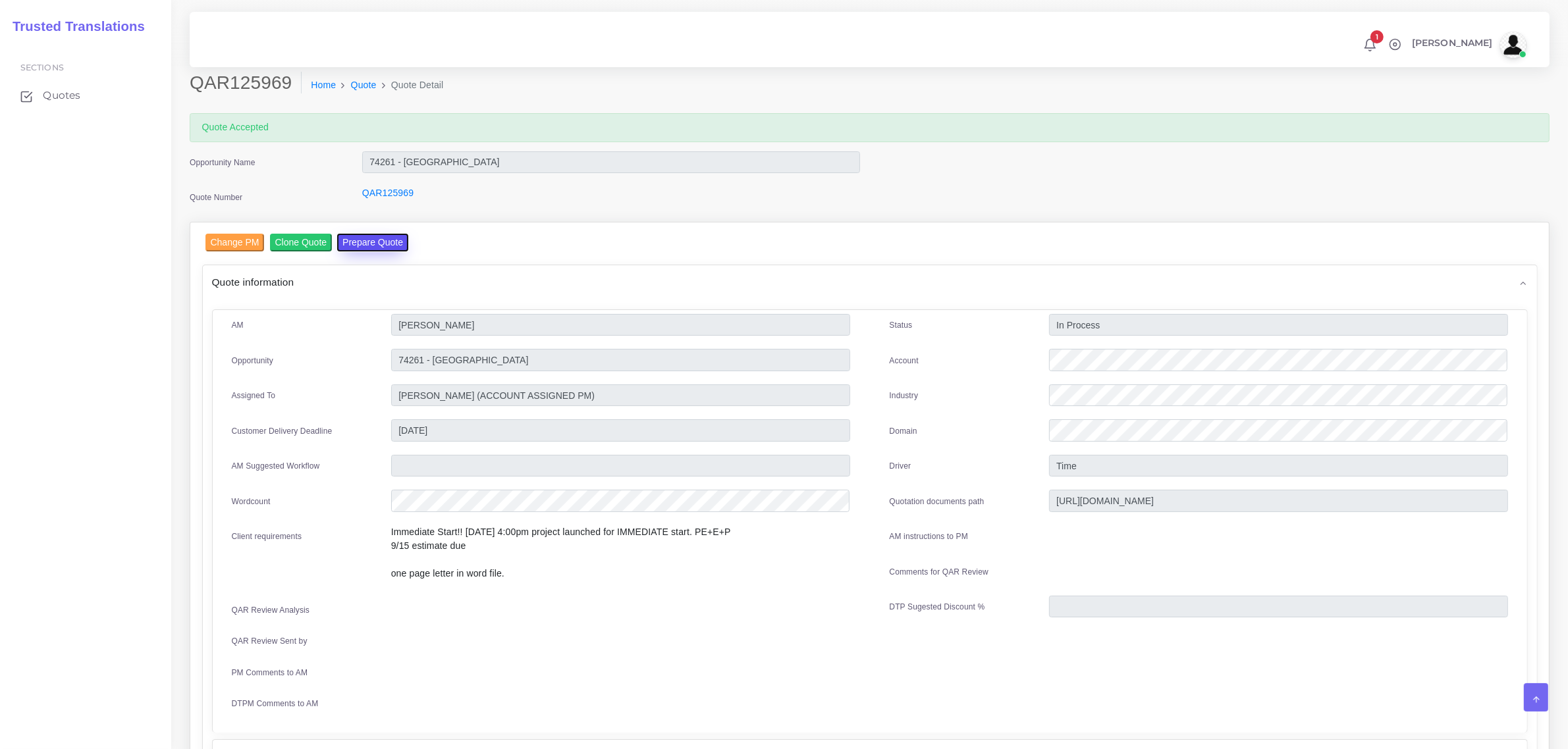
click at [360, 238] on button "Prepare Quote" at bounding box center [372, 242] width 71 height 18
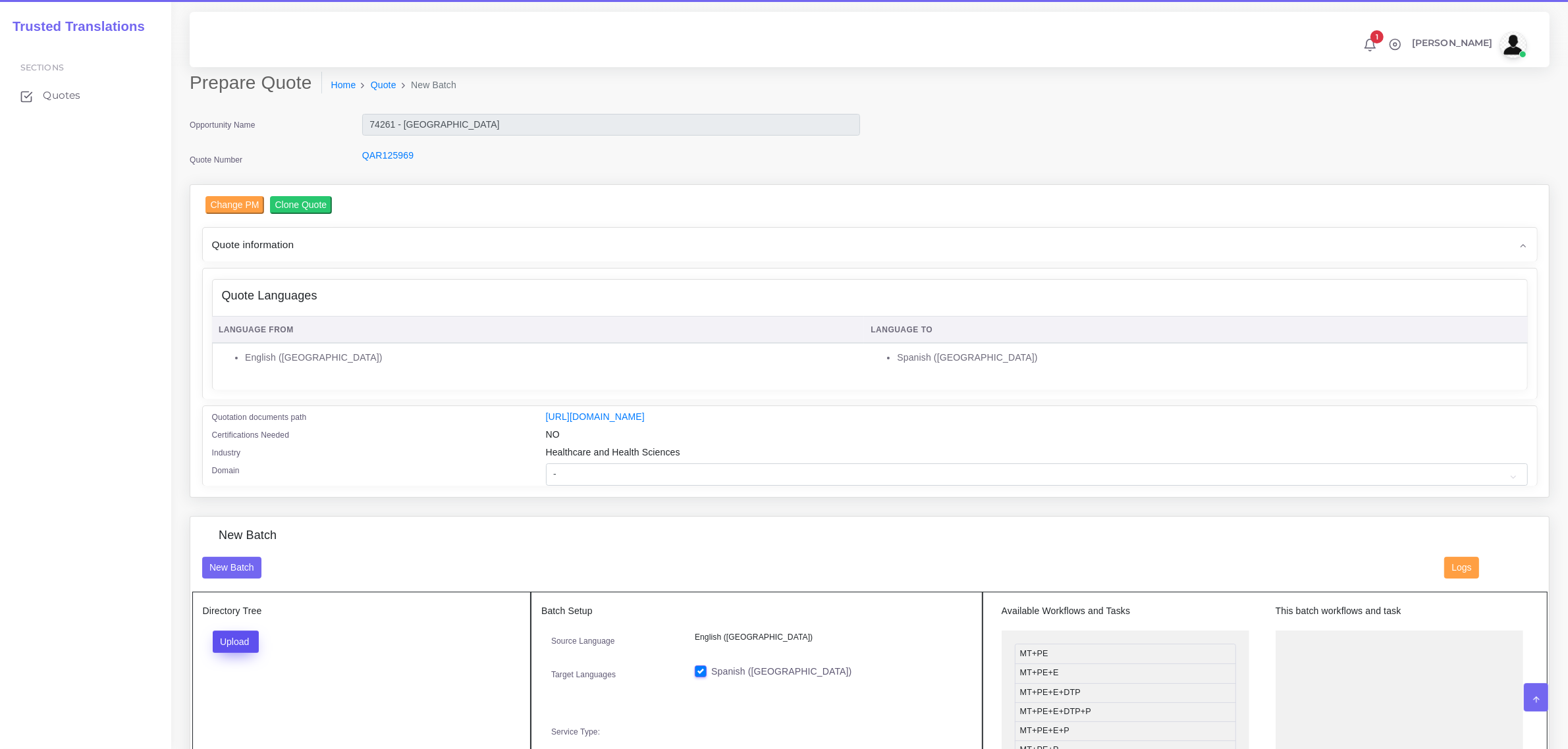
click at [244, 642] on button "Upload" at bounding box center [235, 642] width 46 height 23
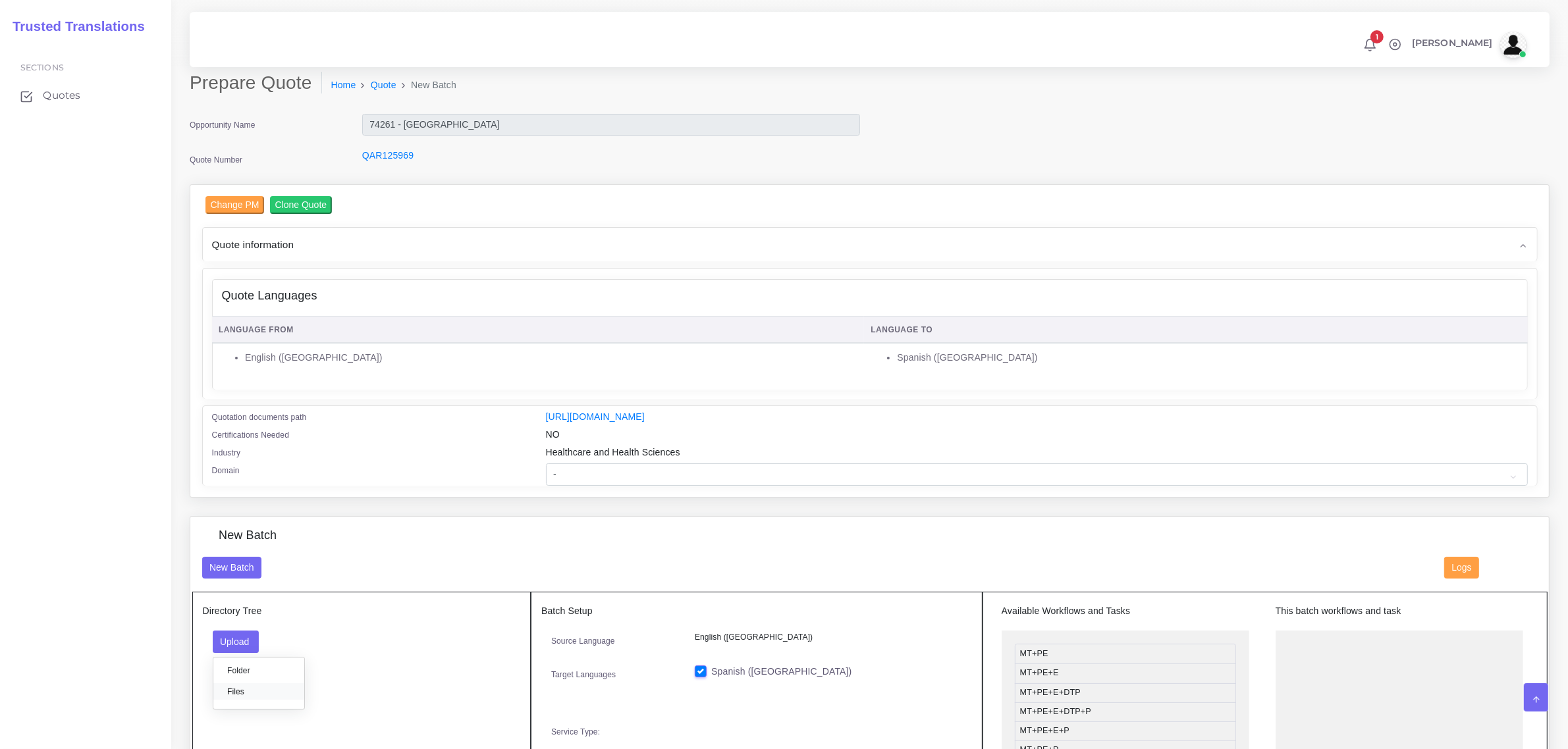
click at [249, 693] on label "Files" at bounding box center [259, 691] width 91 height 16
drag, startPoint x: 1108, startPoint y: 709, endPoint x: 1383, endPoint y: 645, distance: 282.3
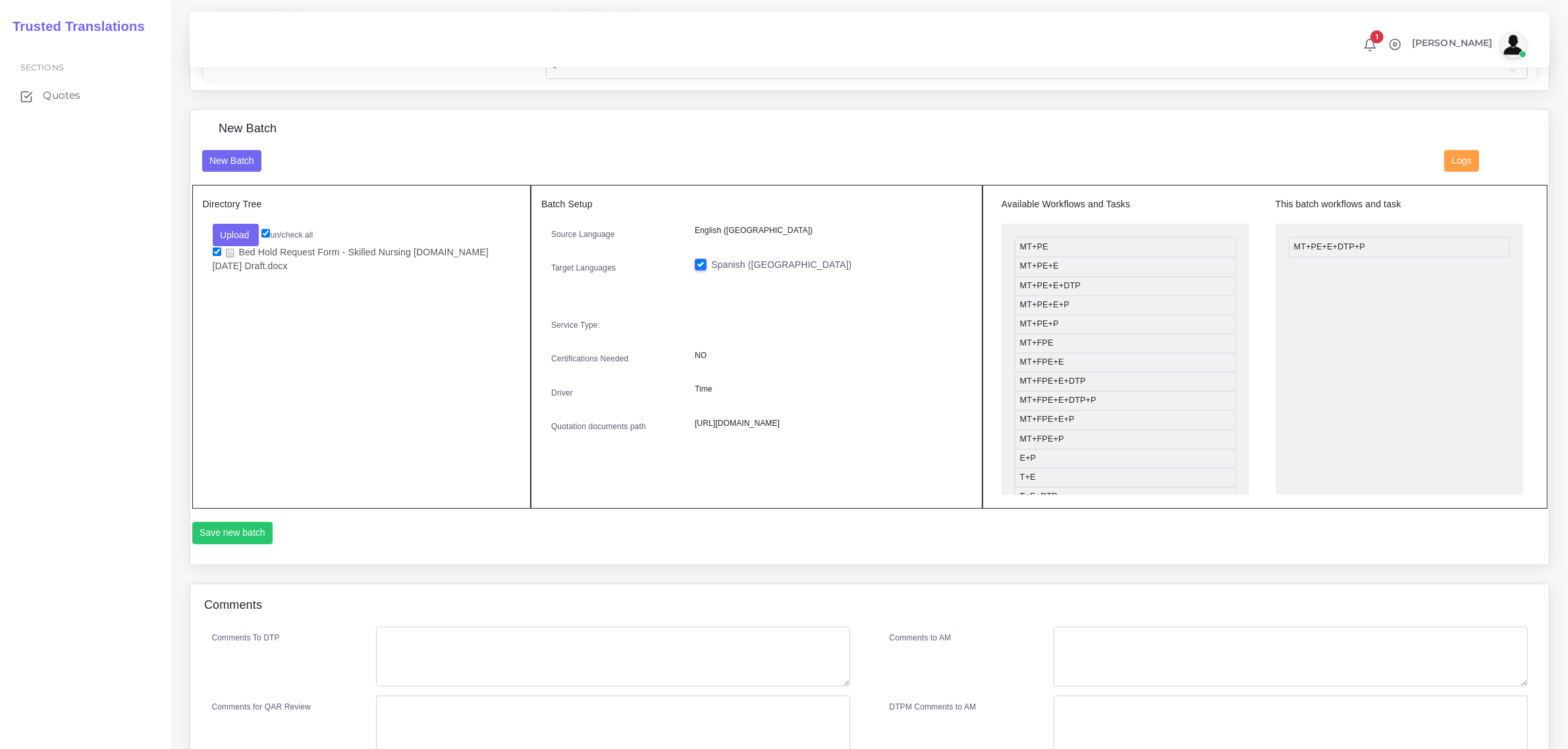
scroll to position [412, 0]
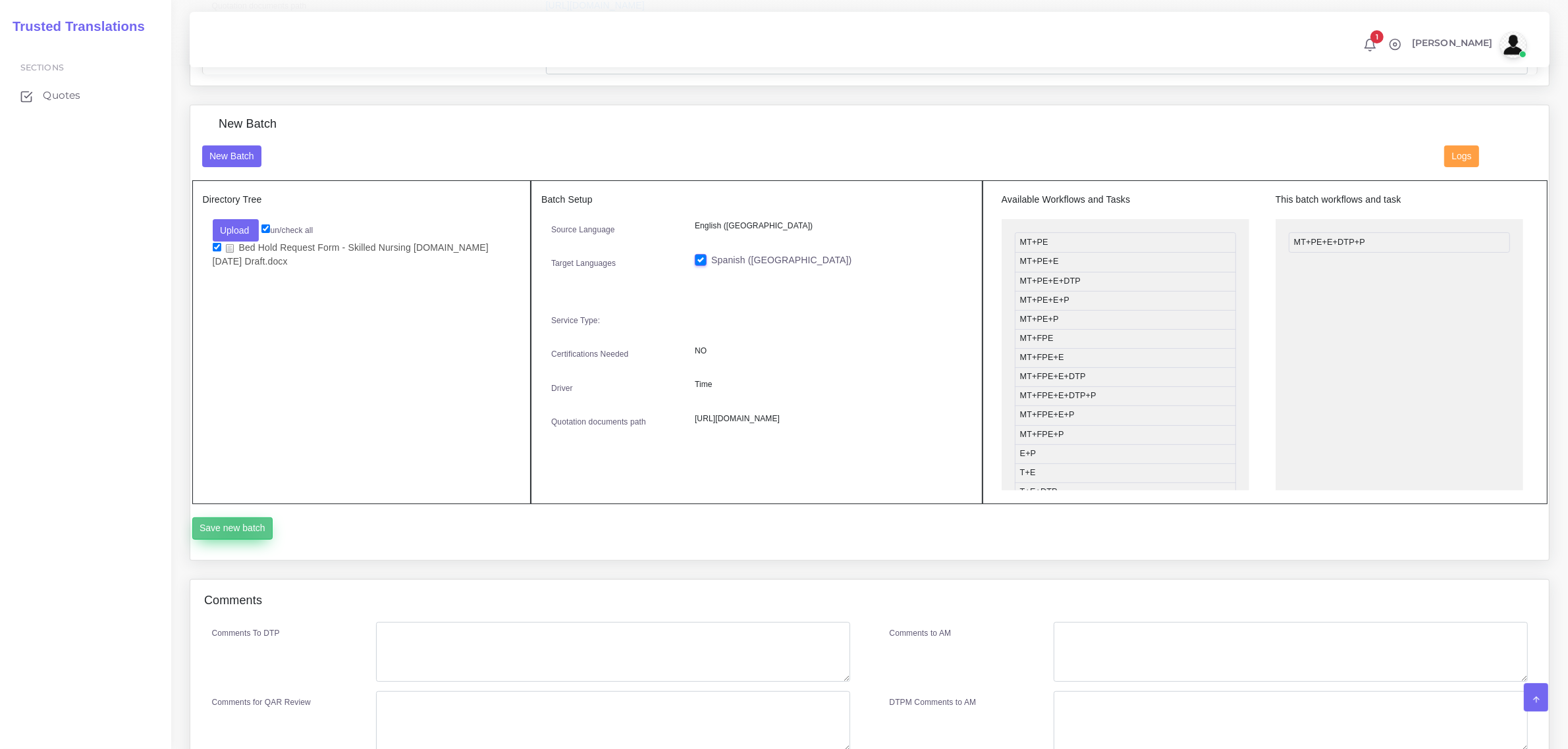
click at [234, 525] on button "Save new batch" at bounding box center [233, 529] width 81 height 23
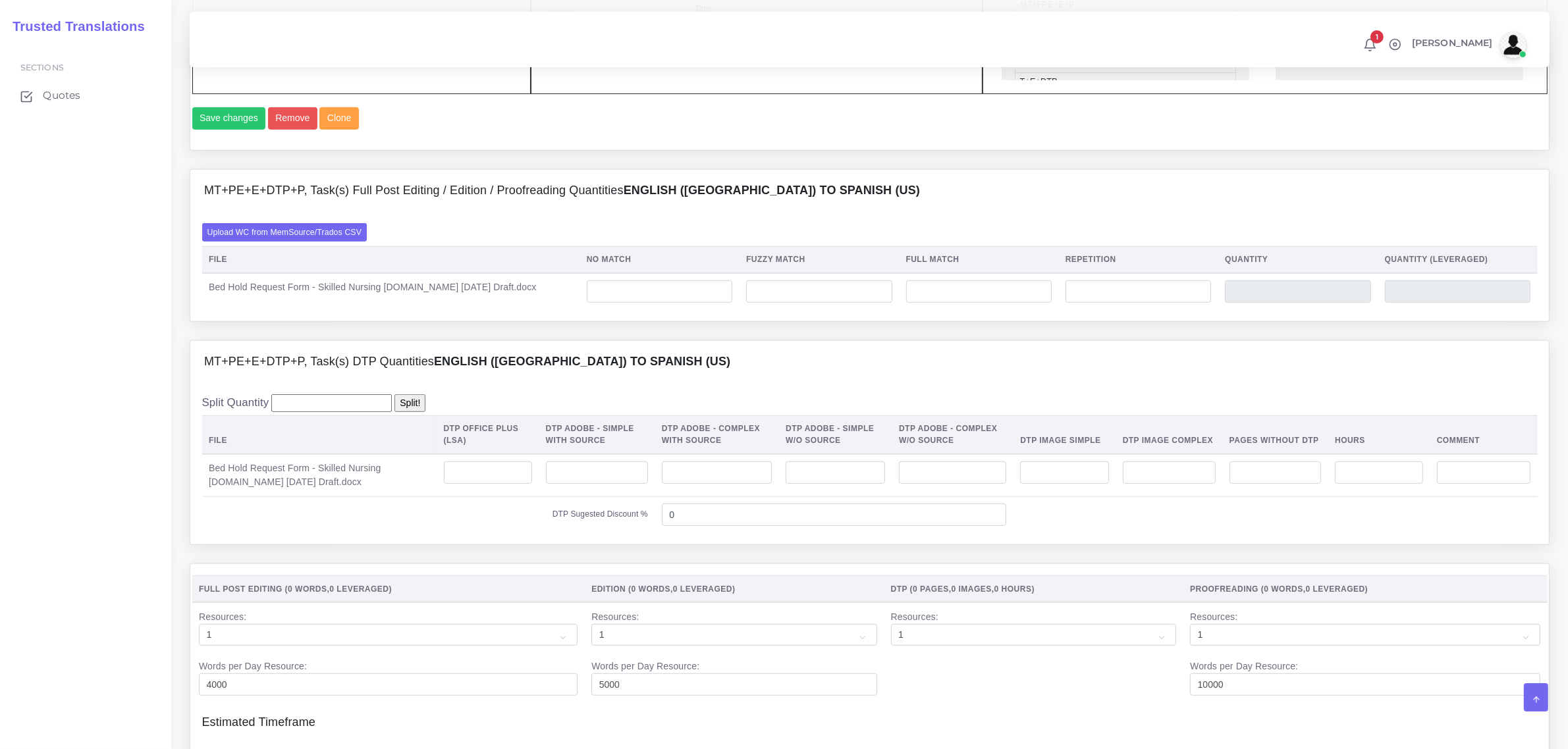
scroll to position [823, 0]
click at [603, 302] on input "number" at bounding box center [659, 290] width 146 height 23
type input "1"
drag, startPoint x: 576, startPoint y: 311, endPoint x: 576, endPoint y: 323, distance: 12.0
click at [587, 302] on input "1" at bounding box center [659, 290] width 146 height 23
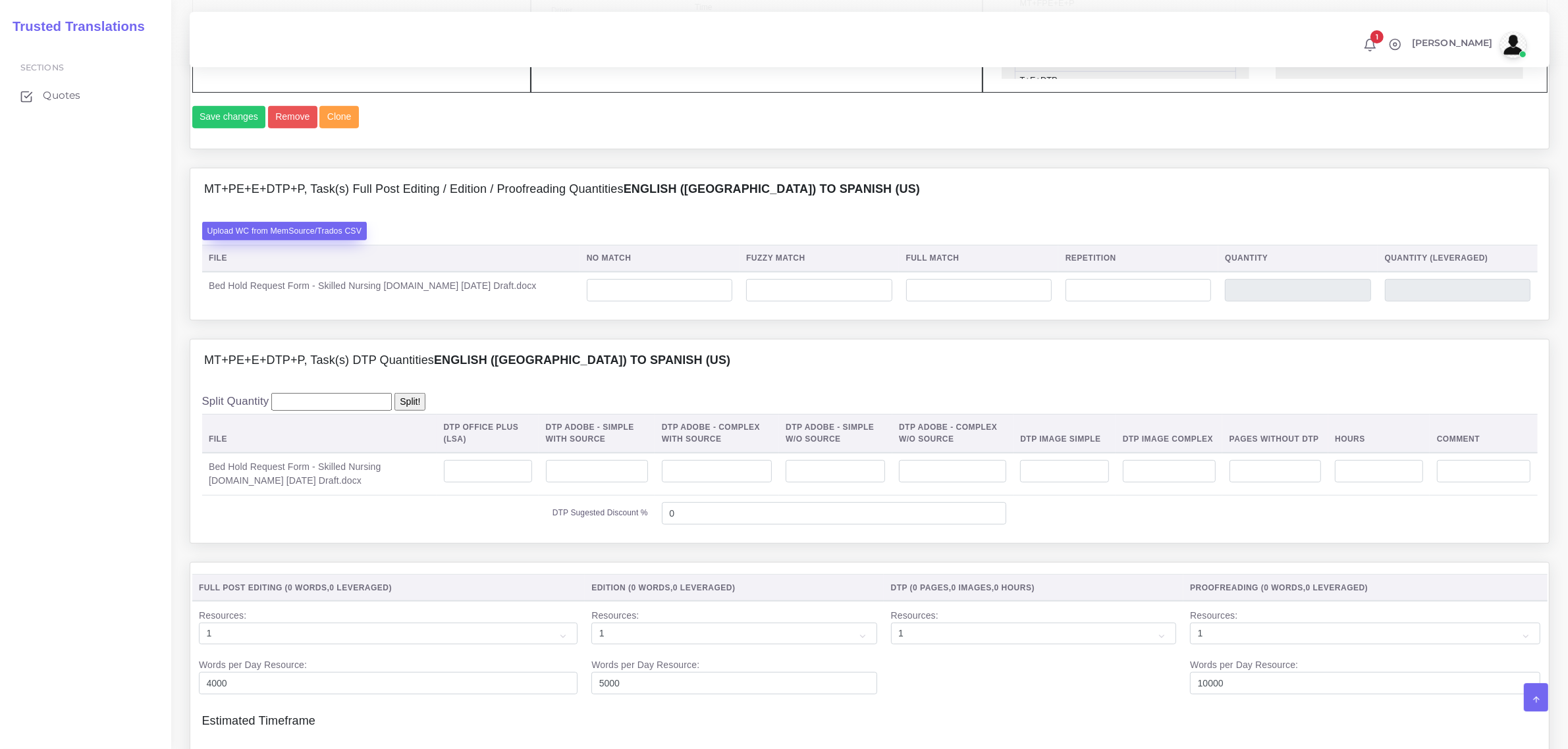
type input "0"
click at [334, 240] on label "Upload WC from MemSource/Trados CSV" at bounding box center [284, 231] width 165 height 18
click at [0, 0] on input "Upload WC from MemSource/Trados CSV" at bounding box center [0, 0] width 0 height 0
click at [458, 482] on input "number" at bounding box center [488, 472] width 88 height 23
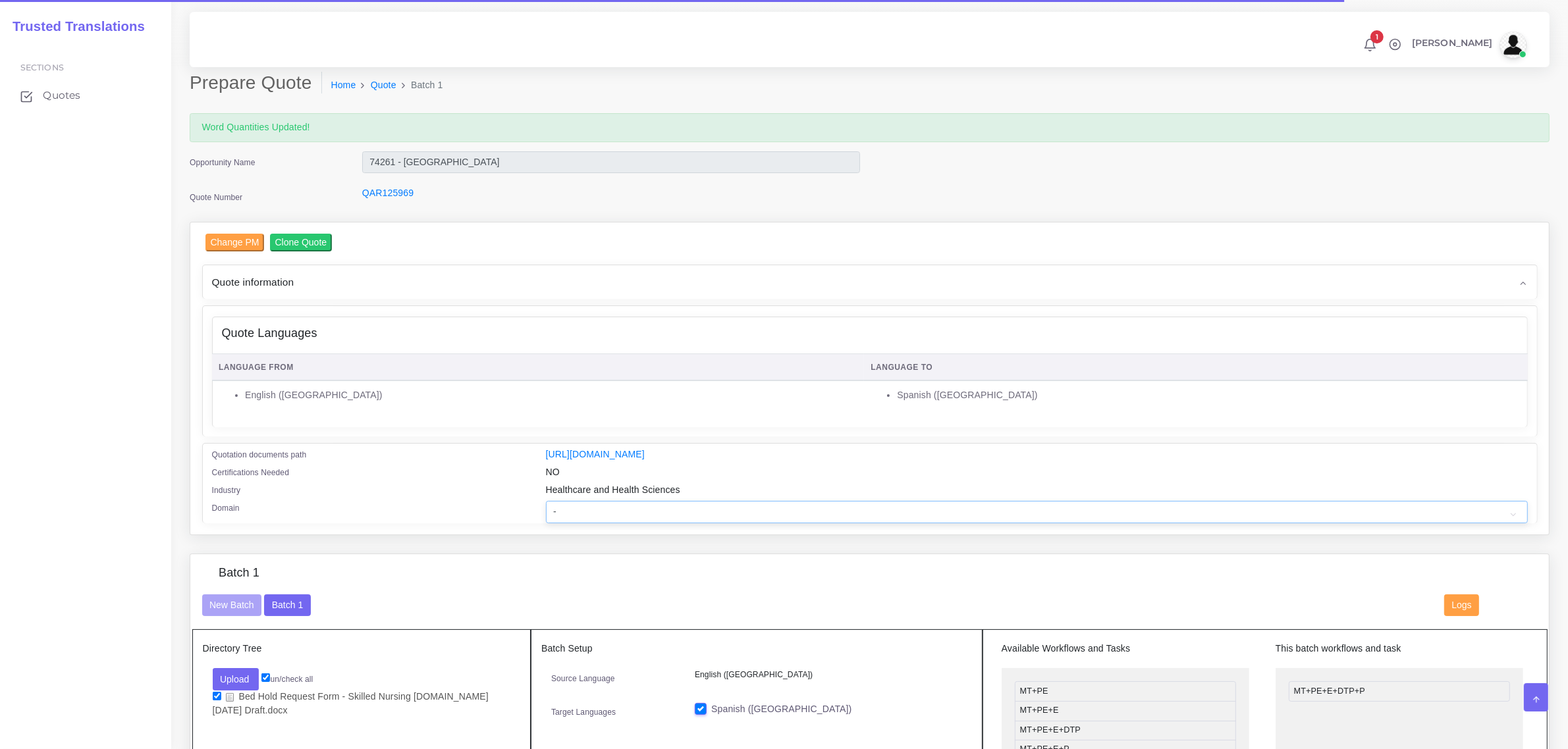
click at [560, 507] on select "- Advertising and Media Agriculture, Forestry and Fishing Architecture, Buildin…" at bounding box center [1037, 512] width 982 height 23
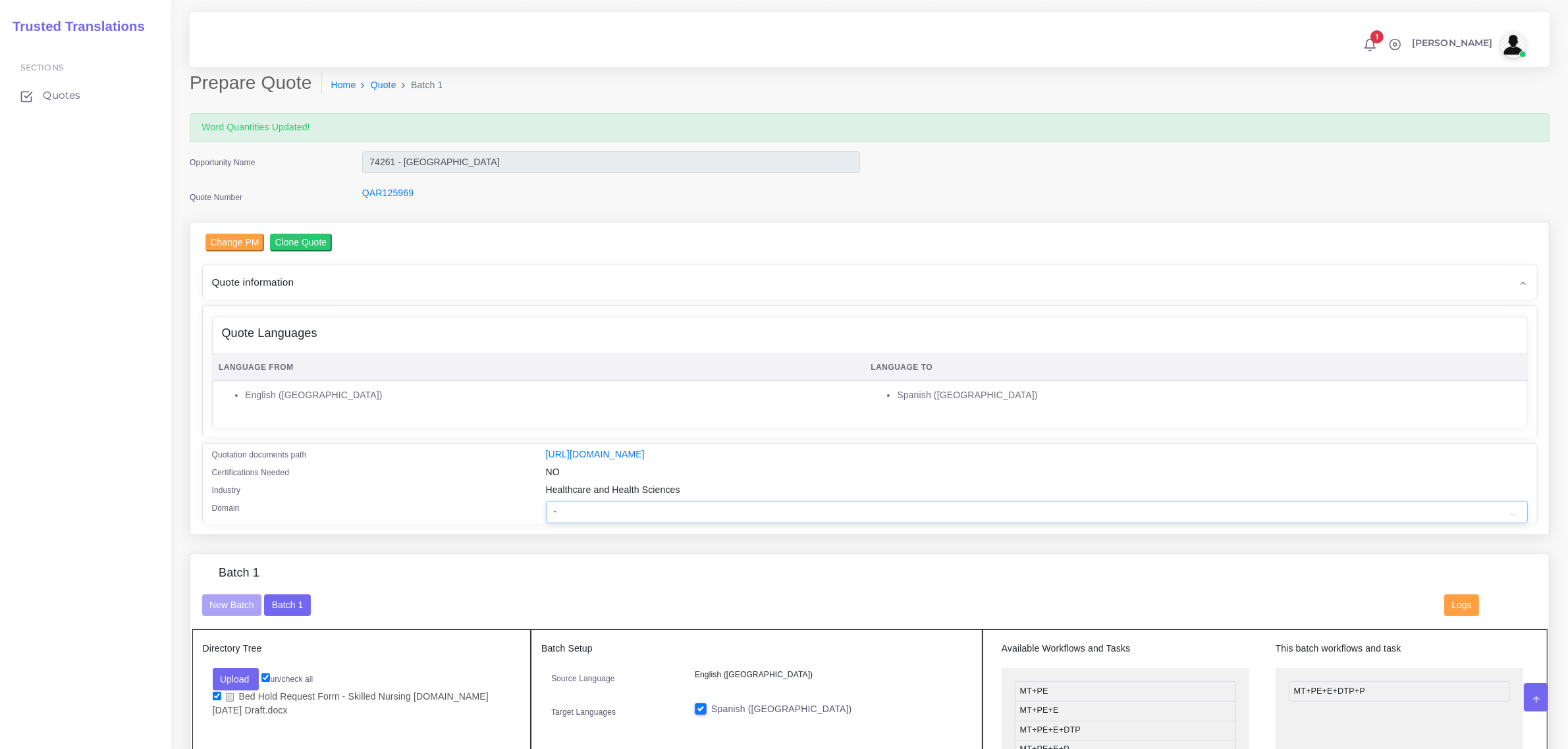
select select "Healthcare and Health Sciences"
click at [546, 501] on select "- Advertising and Media Agriculture, Forestry and Fishing Architecture, Buildin…" at bounding box center [1037, 512] width 982 height 23
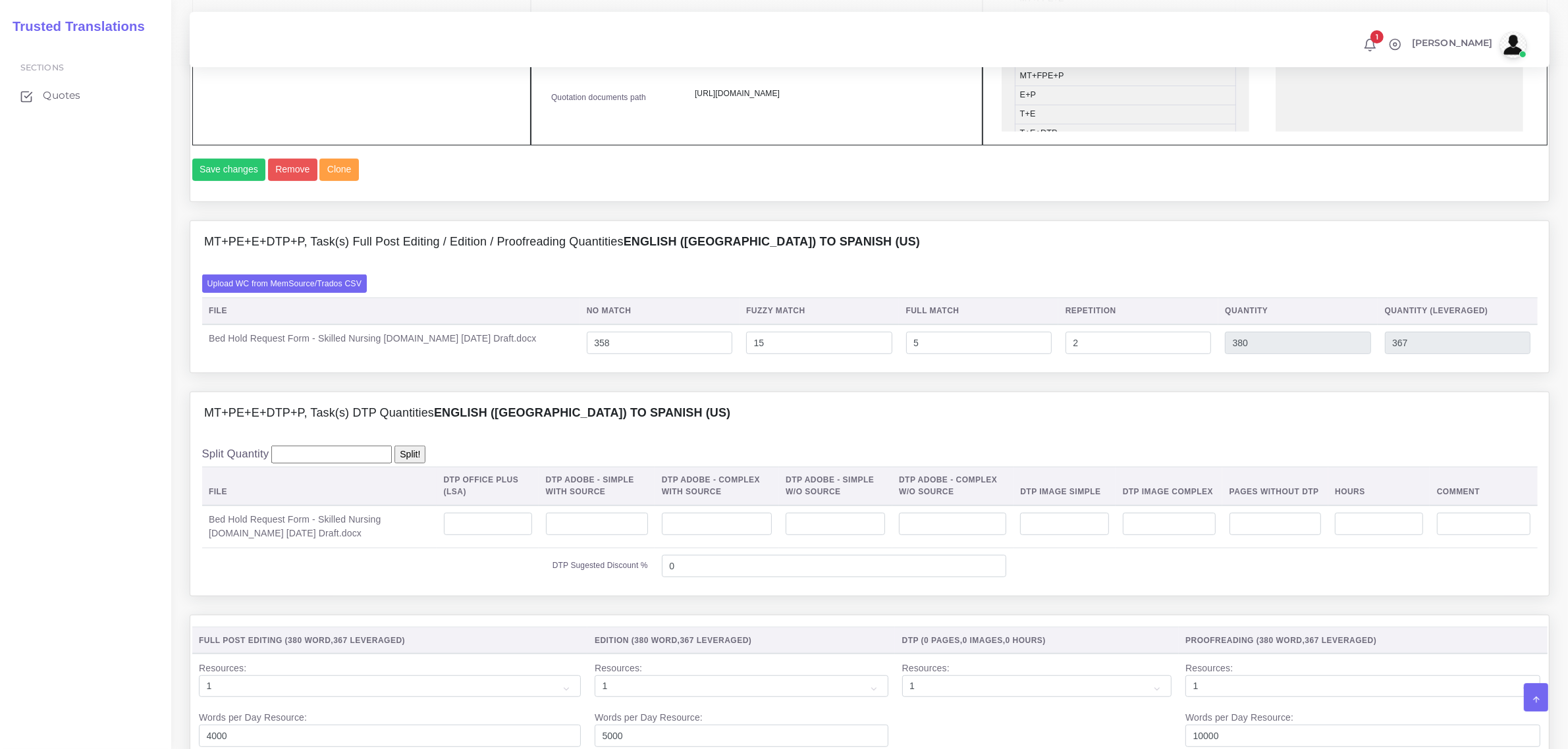
scroll to position [823, 0]
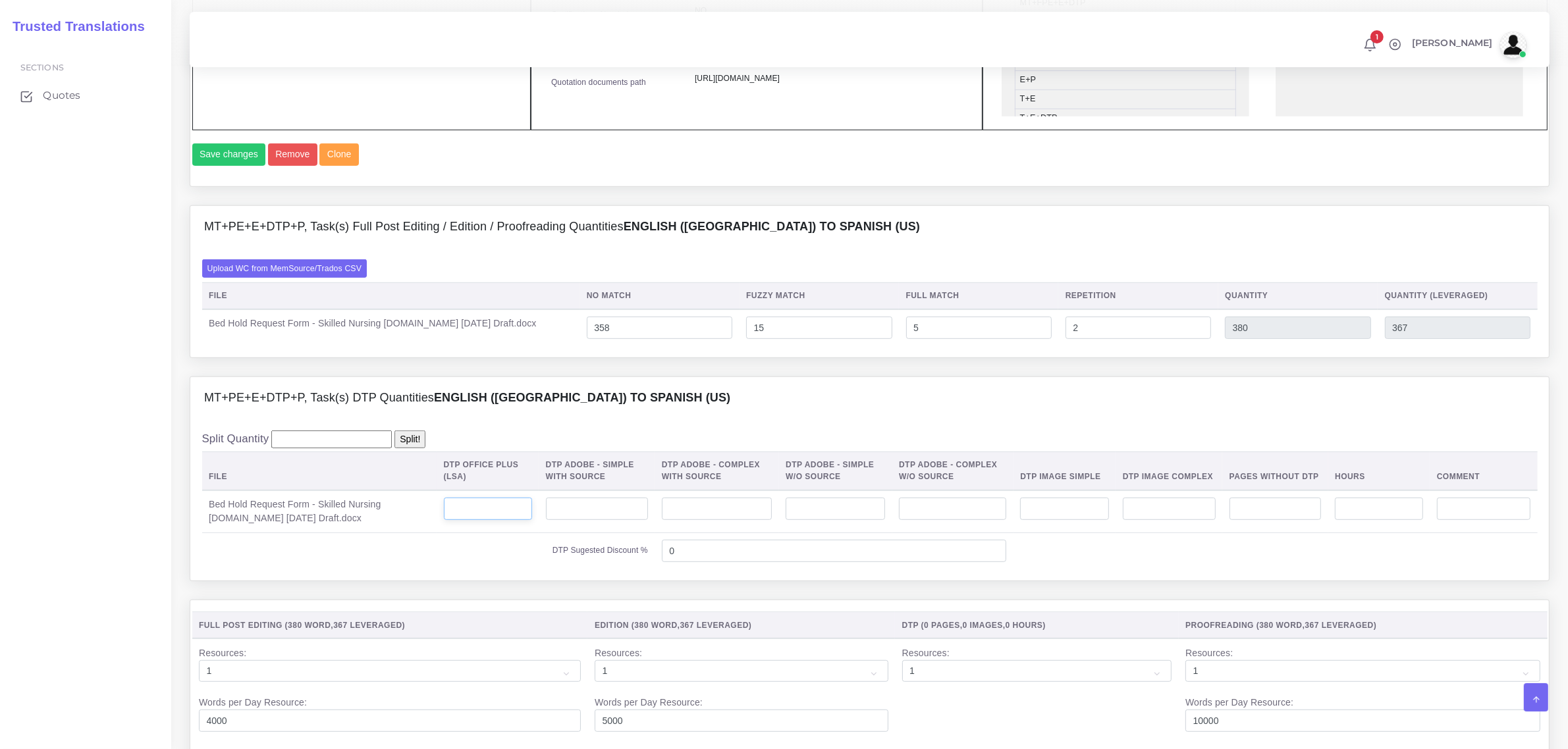
click at [453, 520] on input "number" at bounding box center [488, 509] width 88 height 23
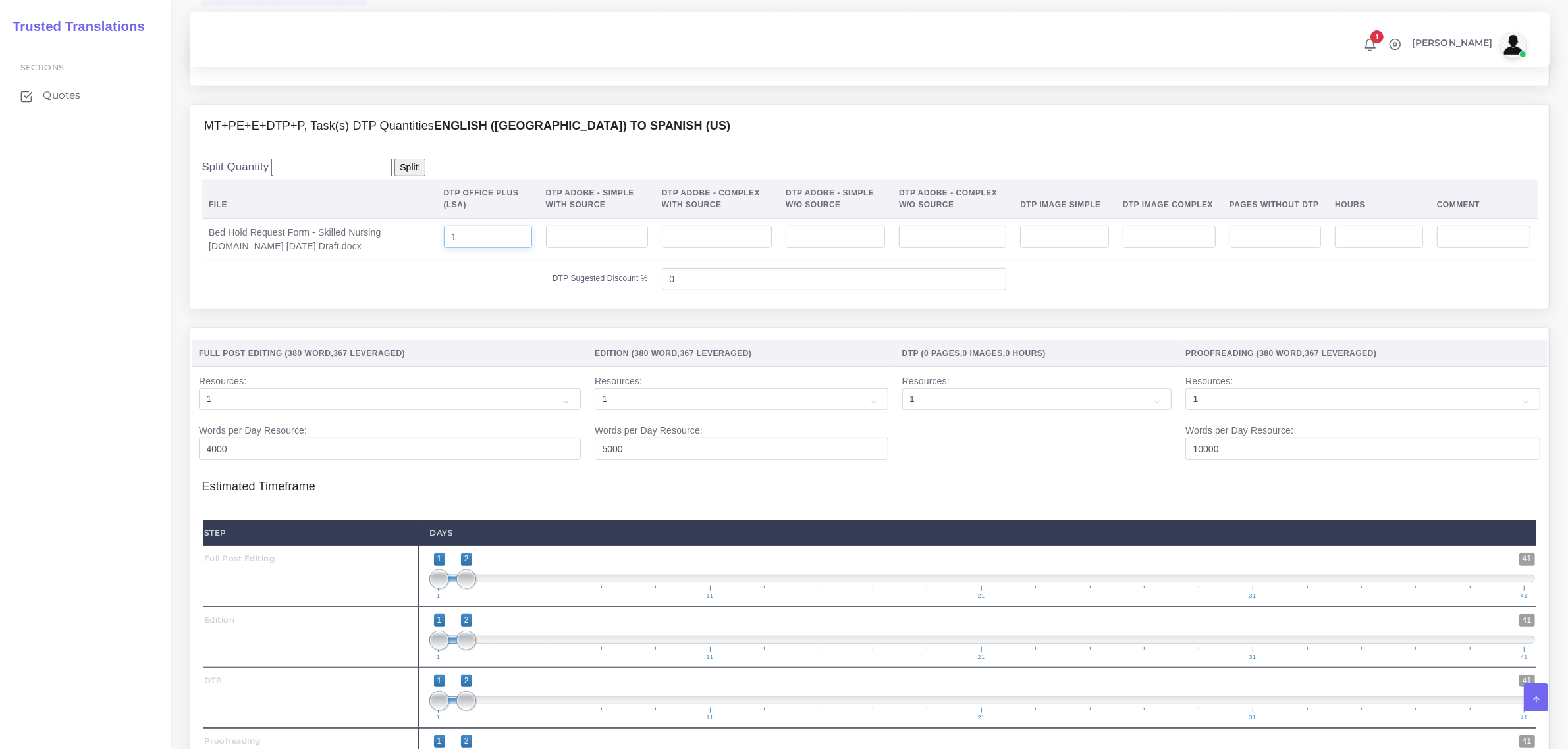
scroll to position [1235, 0]
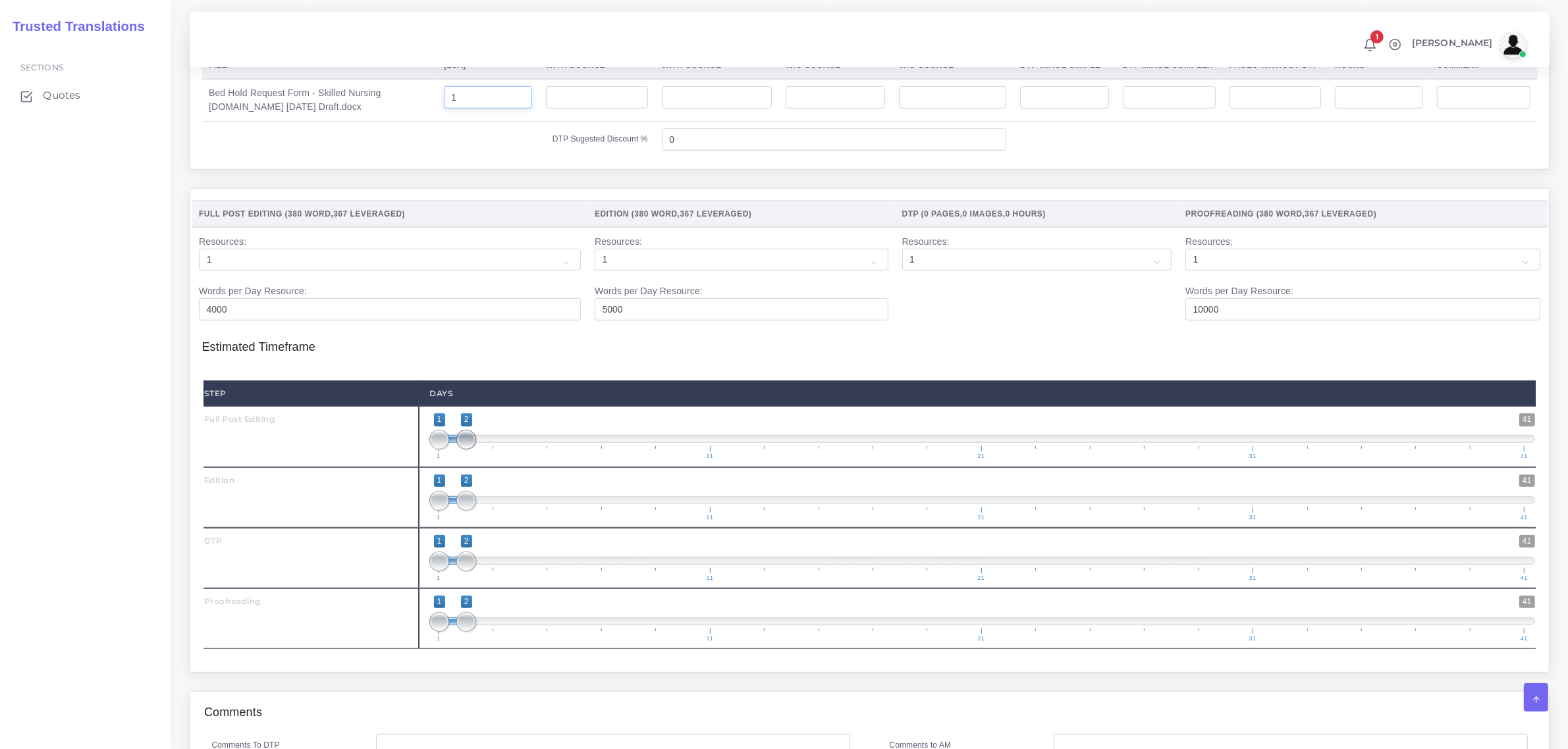
type input "1"
type input "1;1"
drag, startPoint x: 465, startPoint y: 472, endPoint x: 420, endPoint y: 509, distance: 58.3
click at [417, 499] on div "Step Days Full Post Editing 1 41 1 1 1 — 1 1 11 21 31 41 1;1" at bounding box center [869, 515] width 1332 height 268
type input "2;2"
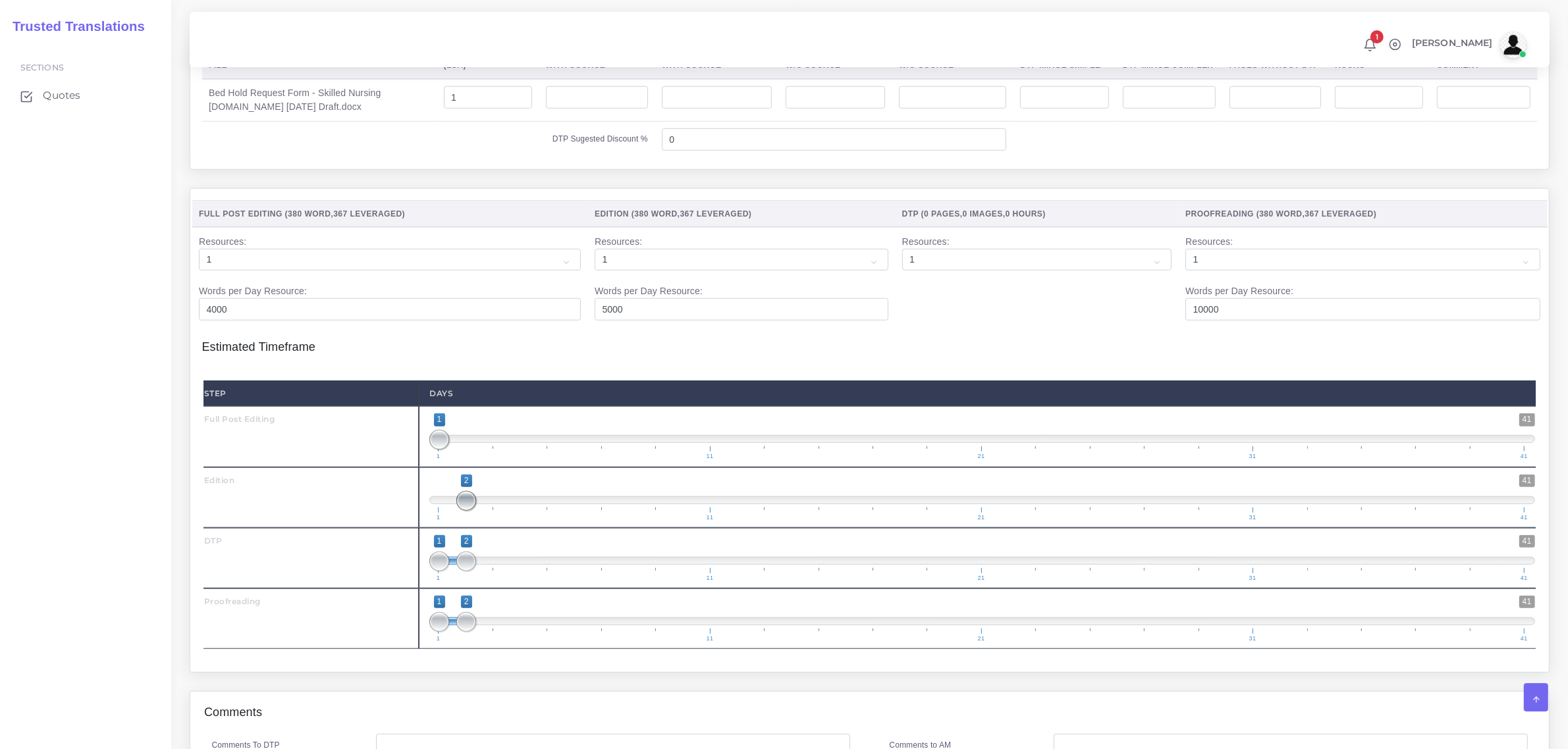
drag, startPoint x: 437, startPoint y: 533, endPoint x: 483, endPoint y: 564, distance: 55.5
click at [486, 555] on div "Step Days Full Post Editing 1 41 1 1 1 — 1 1 11 21 31 41 1;1" at bounding box center [869, 515] width 1332 height 268
drag, startPoint x: 470, startPoint y: 584, endPoint x: 485, endPoint y: 593, distance: 17.5
click at [485, 581] on span "1 41 1 2 1 — 2 1 11 21 31 41" at bounding box center [982, 558] width 1106 height 46
click at [485, 581] on span "1 41 1 3 1 — 3 1 11 21 31 41" at bounding box center [982, 558] width 1106 height 46
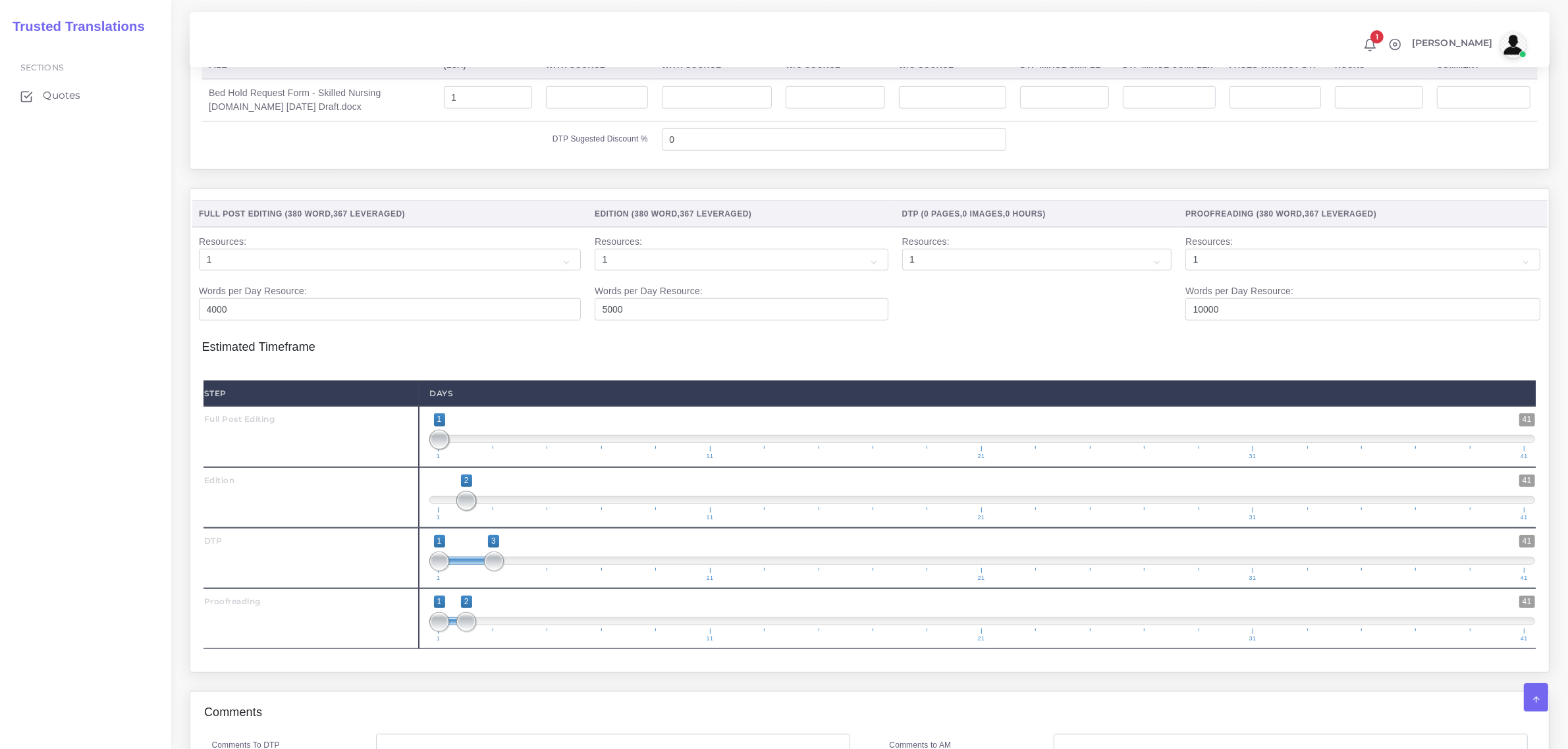
type input "3;3"
drag, startPoint x: 442, startPoint y: 588, endPoint x: 470, endPoint y: 629, distance: 49.6
click at [494, 581] on span "1 41 3 3 3 — 3 1 11 21 31 41" at bounding box center [982, 558] width 1106 height 46
drag, startPoint x: 483, startPoint y: 653, endPoint x: 517, endPoint y: 662, distance: 35.2
click at [517, 642] on span "1 41 1 4 1 — 4 1 11 21 31 41" at bounding box center [982, 619] width 1106 height 46
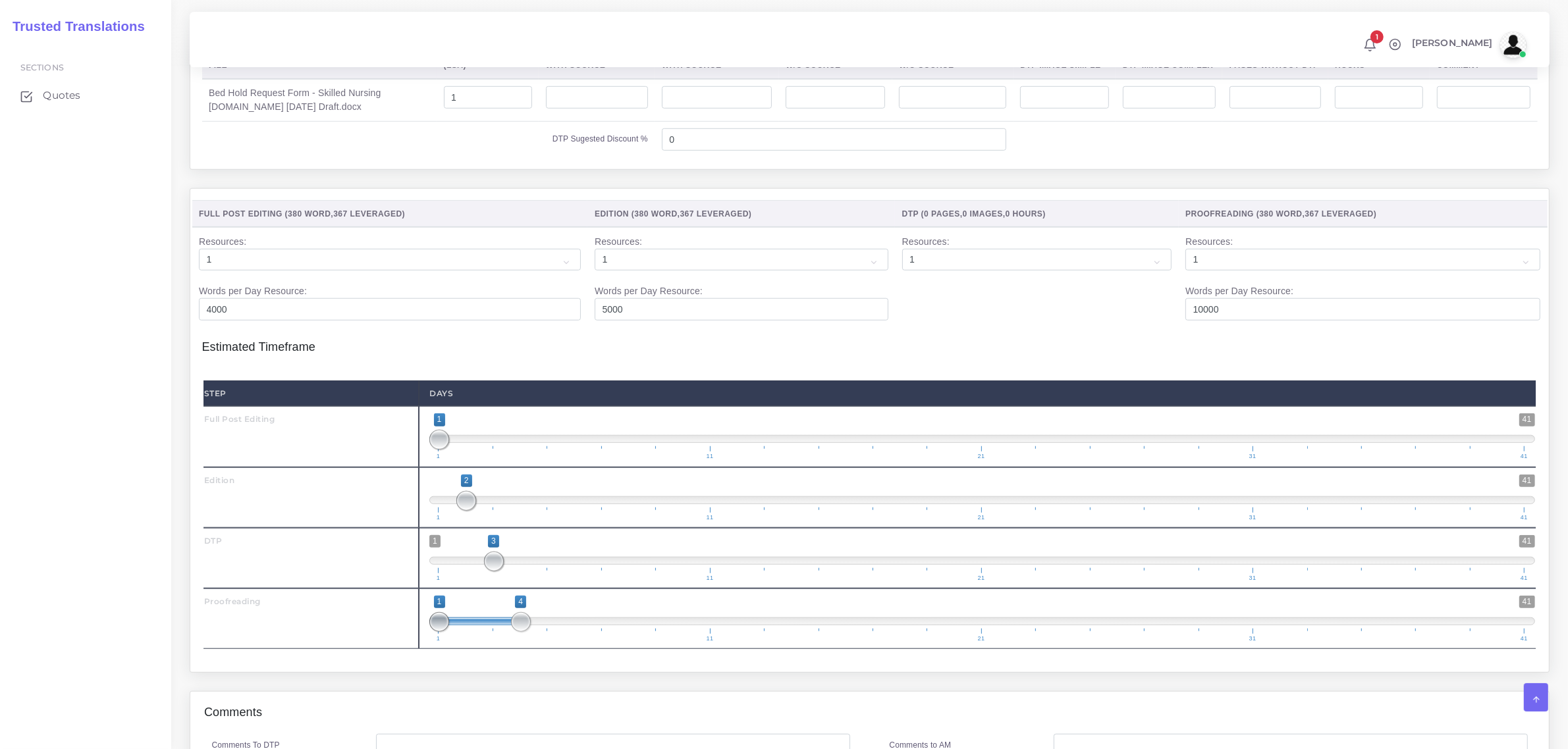
type input "4;4"
drag, startPoint x: 440, startPoint y: 647, endPoint x: 551, endPoint y: 648, distance: 111.0
click at [544, 642] on span "1 41 4 4 4 — 4 1 11 21 31 41" at bounding box center [982, 619] width 1106 height 46
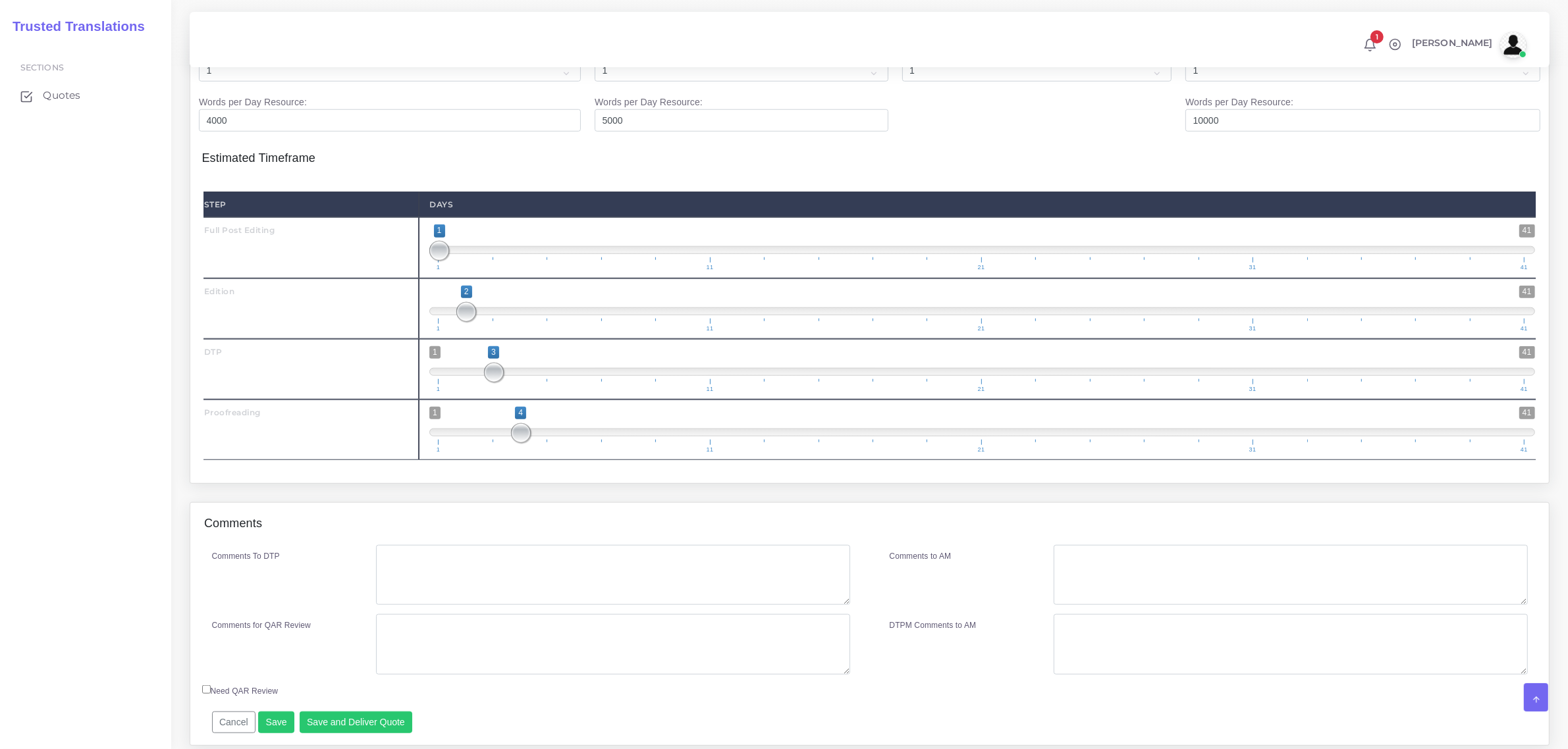
scroll to position [1498, 0]
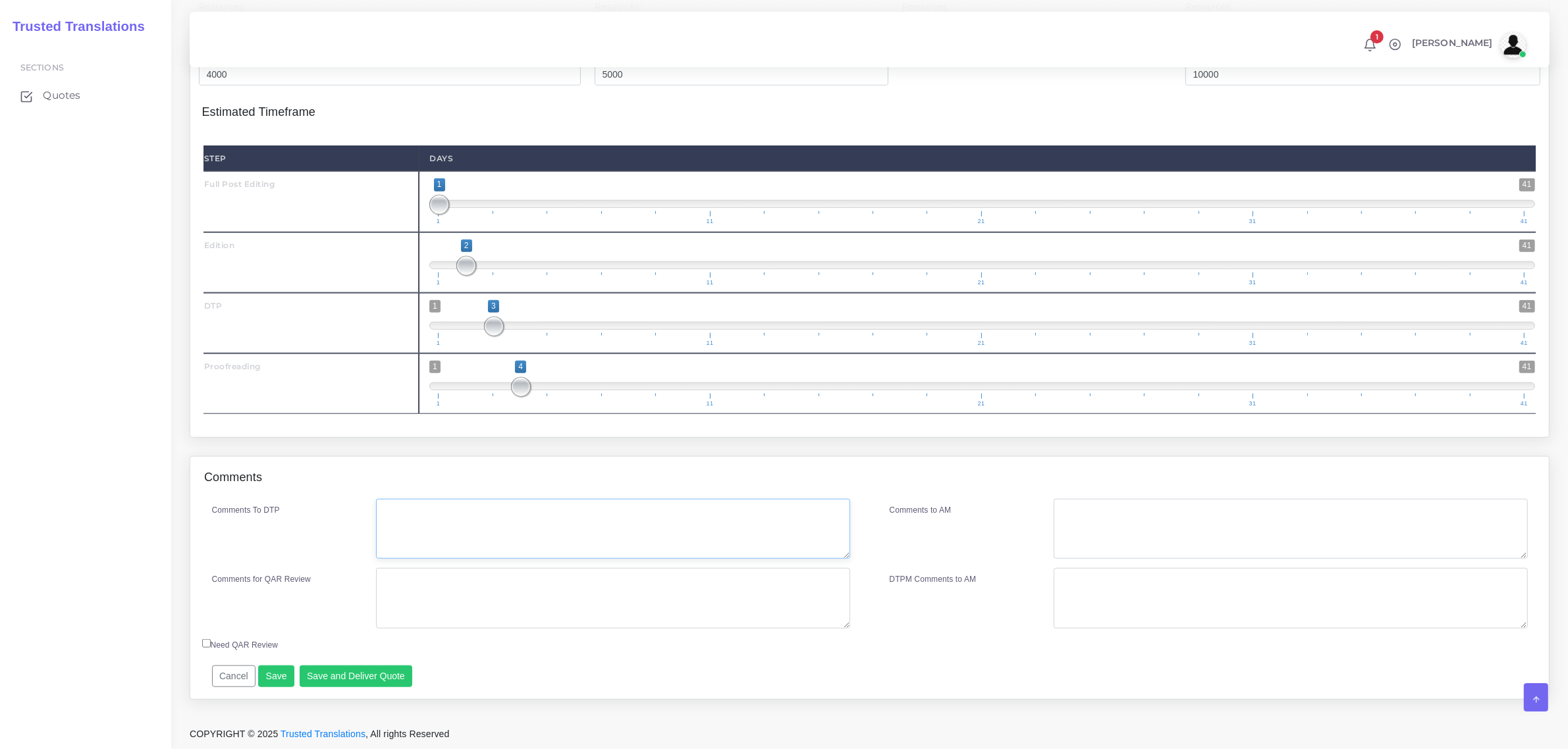
click at [430, 531] on textarea "Comments To DTP" at bounding box center [613, 529] width 474 height 60
type textarea "no specific instructions"
click at [337, 675] on button "Save and Deliver Quote" at bounding box center [356, 677] width 113 height 23
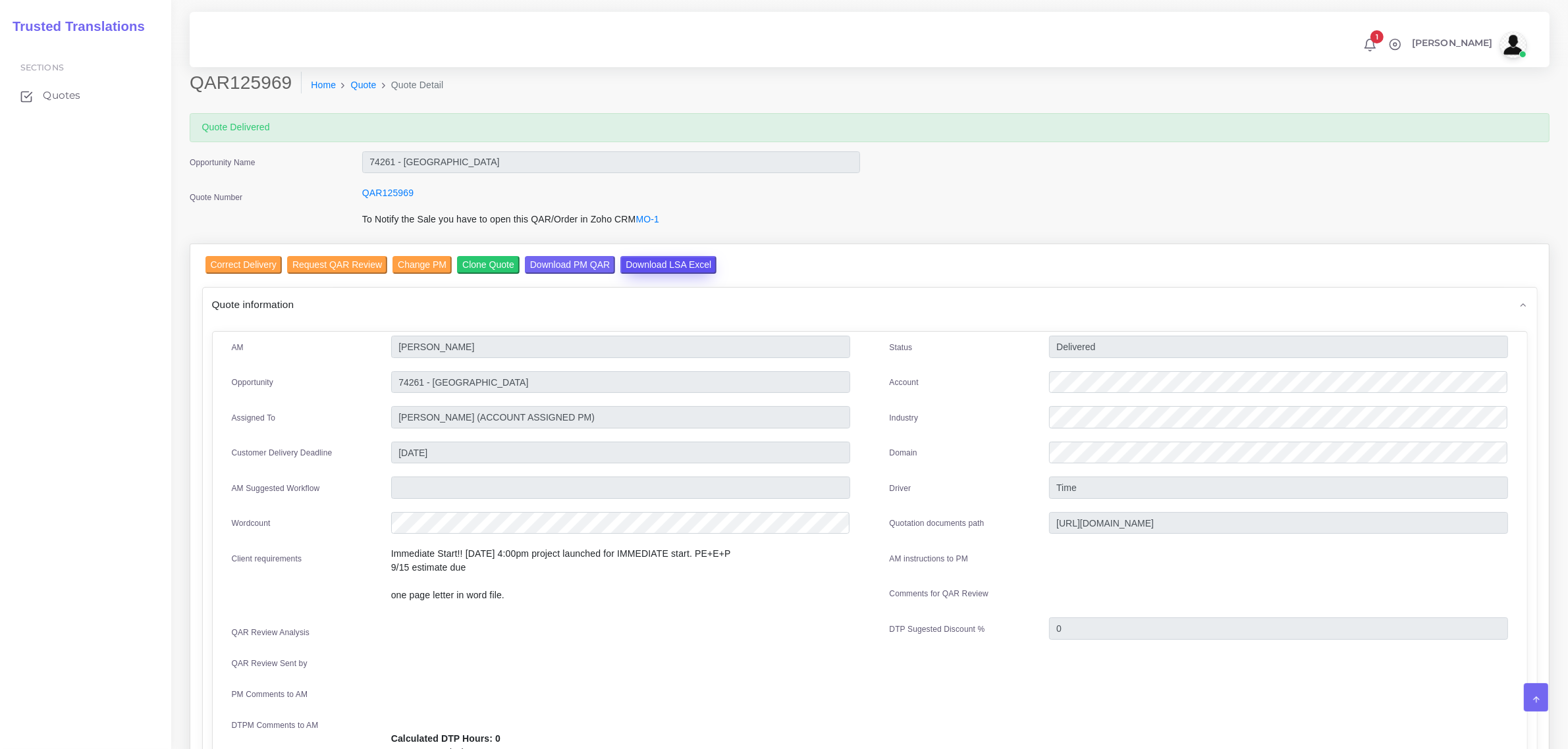
click at [662, 261] on input "Download LSA Excel" at bounding box center [668, 265] width 96 height 18
